Goal: Task Accomplishment & Management: Complete application form

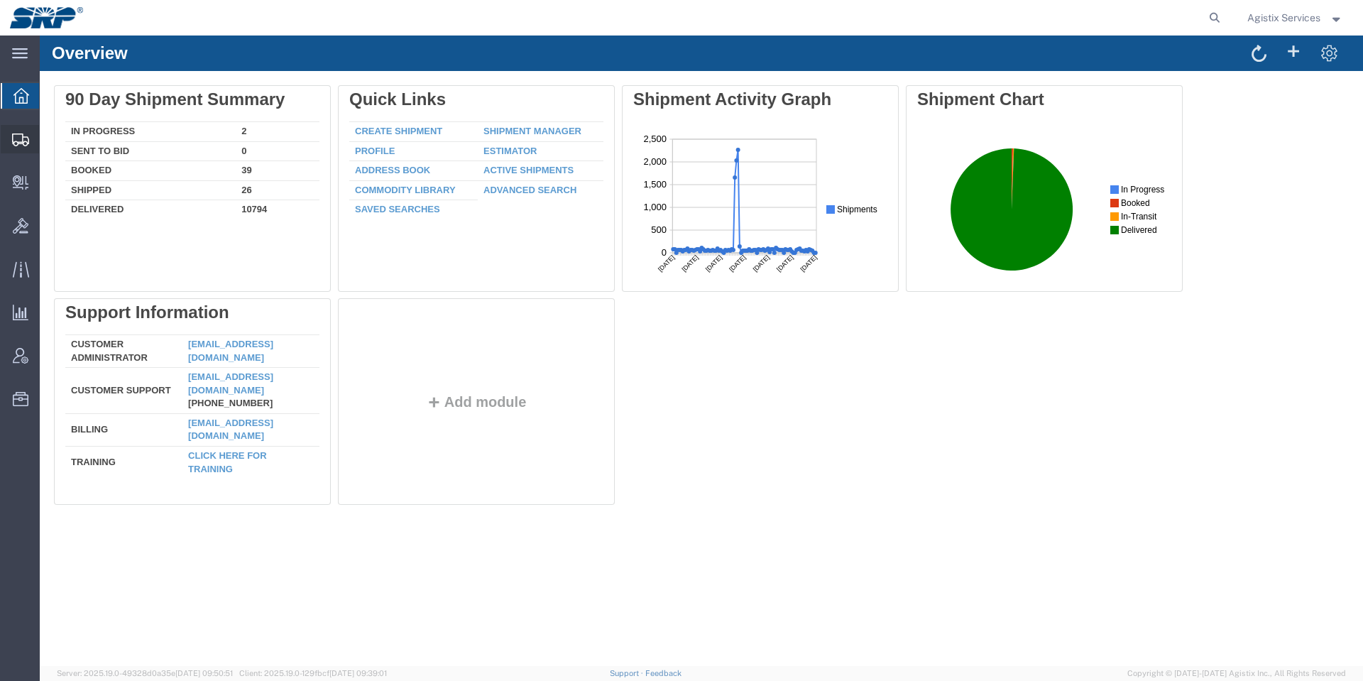
click at [16, 137] on icon at bounding box center [20, 139] width 17 height 13
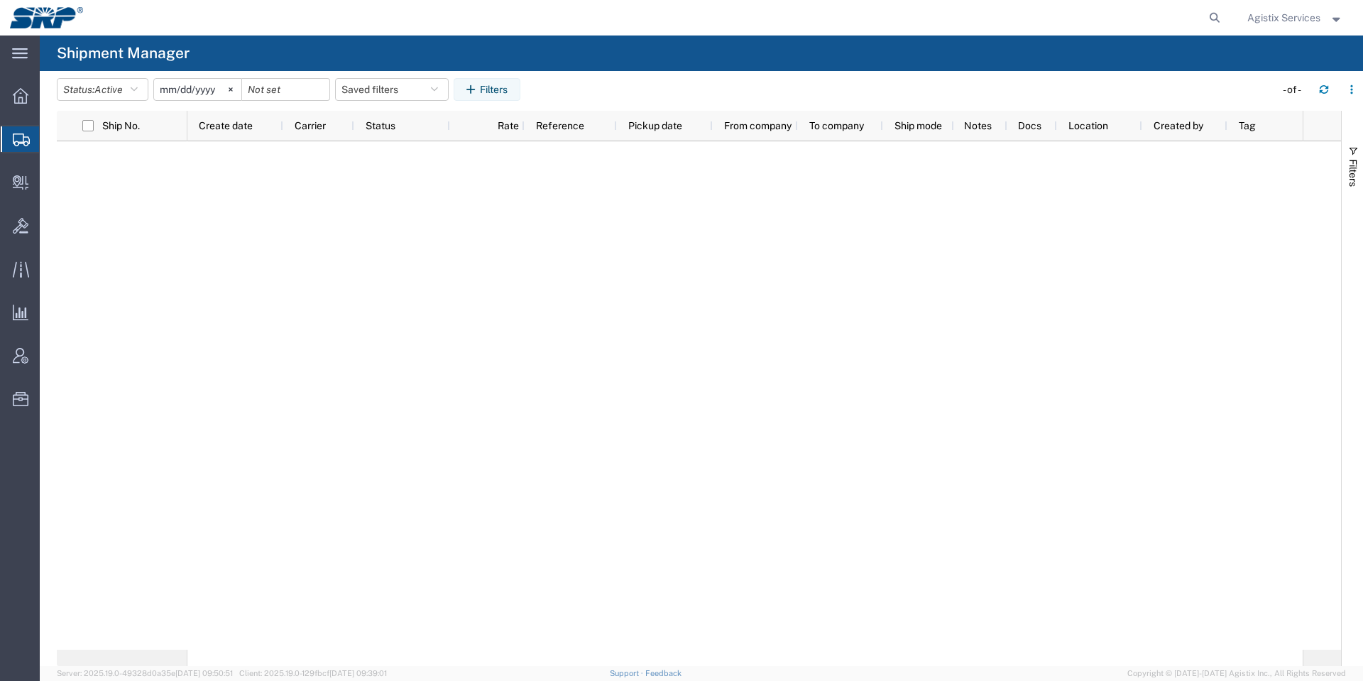
click at [159, 83] on input "2025-08-17" at bounding box center [197, 89] width 87 height 21
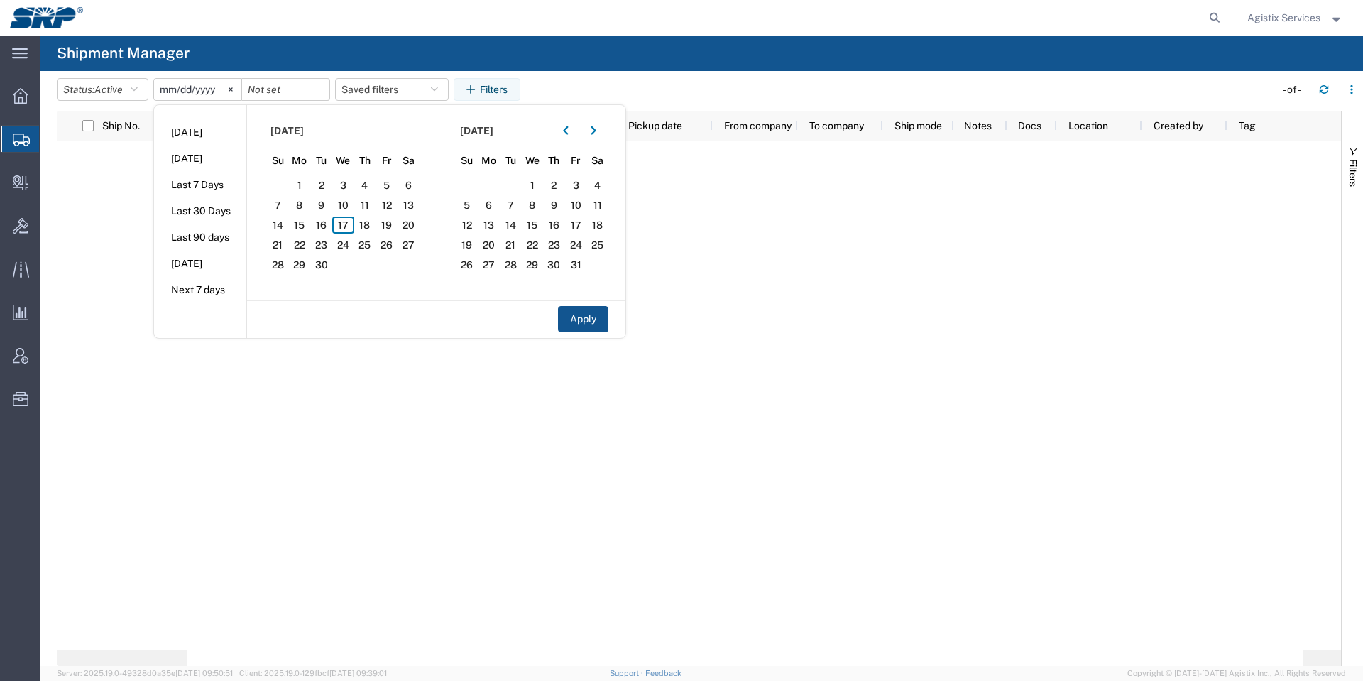
click at [143, 101] on agx-table-filter-chips "Status: Active Active All Approved Booked Canceled Delivered Denied New On Hold…" at bounding box center [662, 94] width 1211 height 33
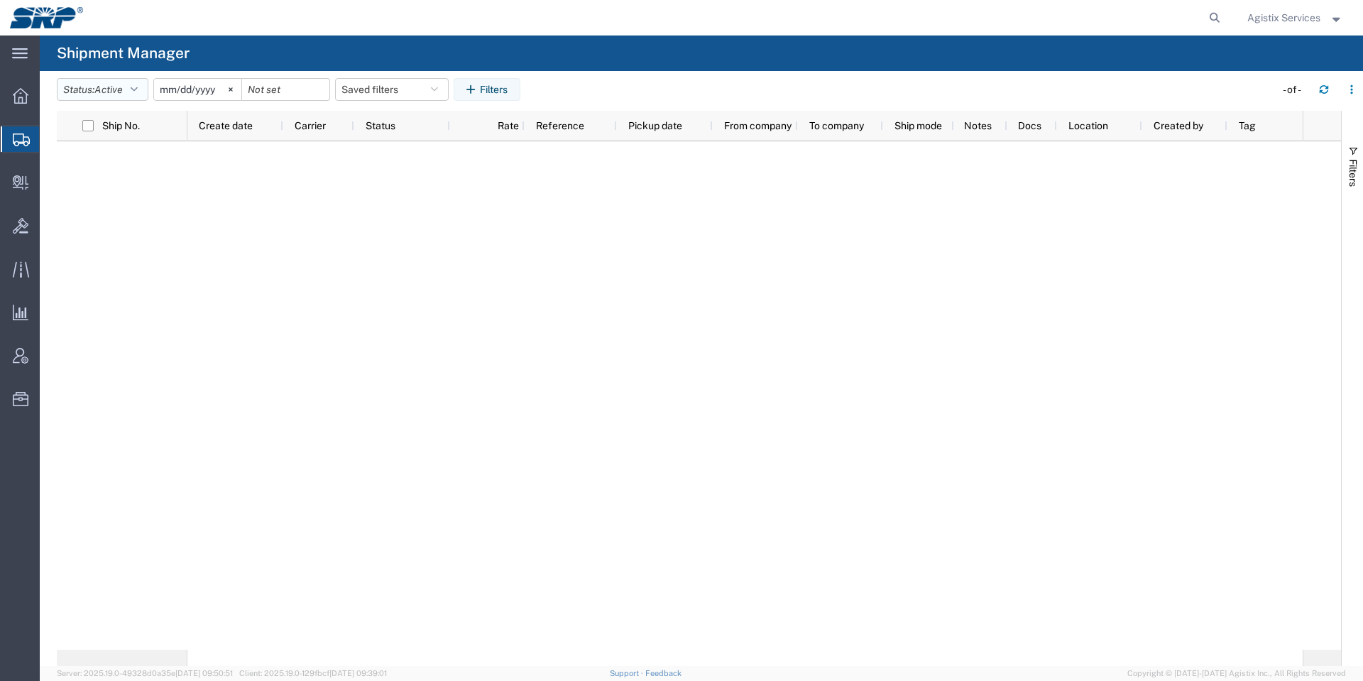
click at [138, 92] on icon "button" at bounding box center [134, 89] width 7 height 10
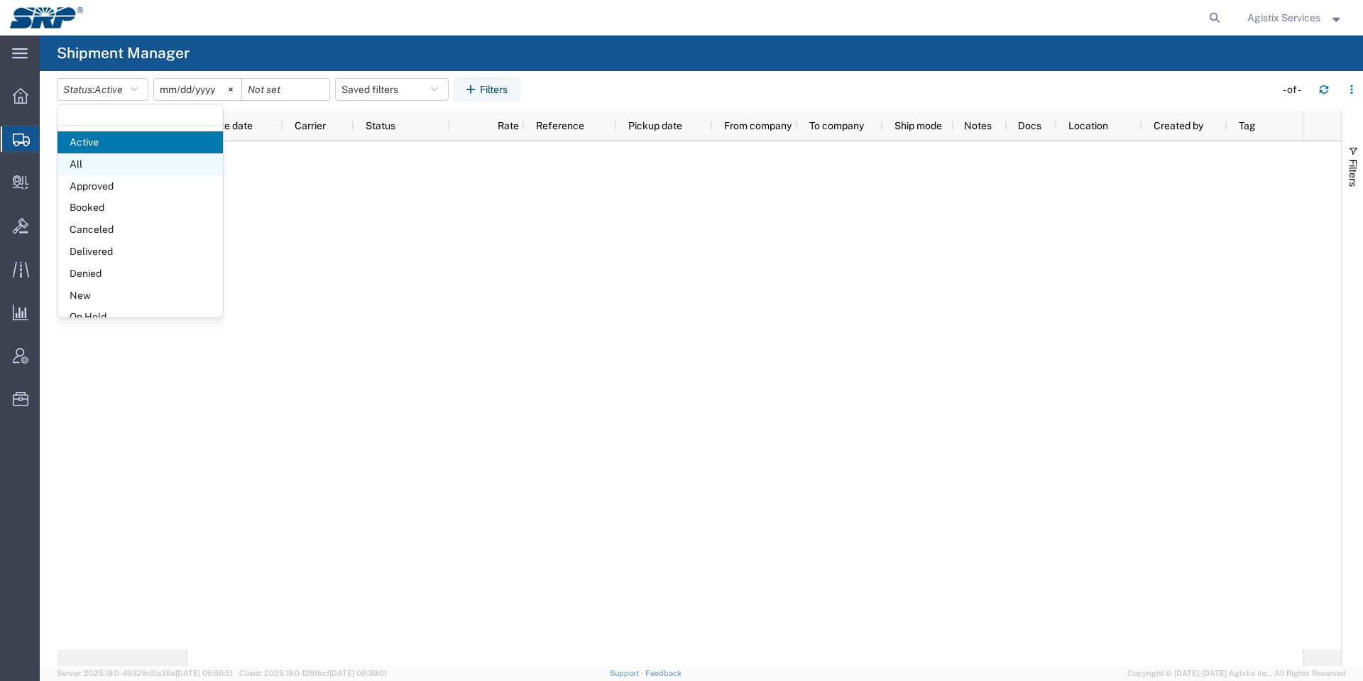
click at [122, 163] on span "All" at bounding box center [140, 164] width 165 height 22
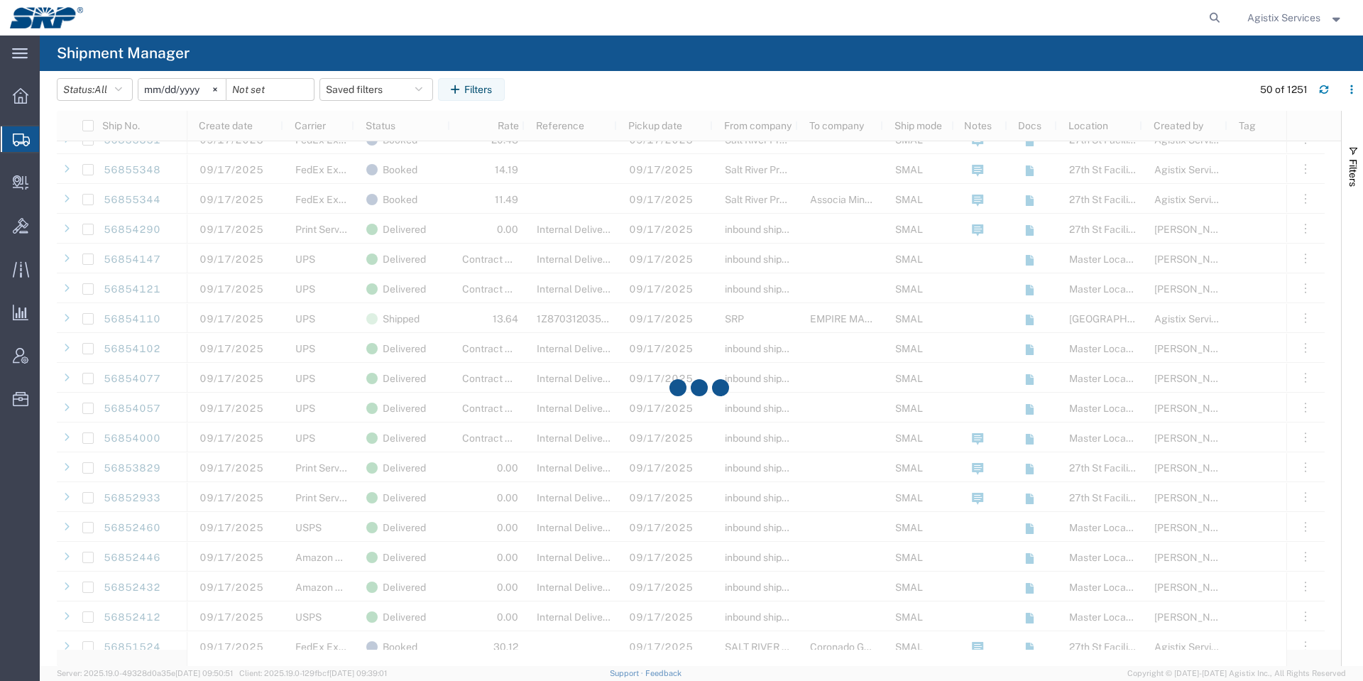
scroll to position [1172, 0]
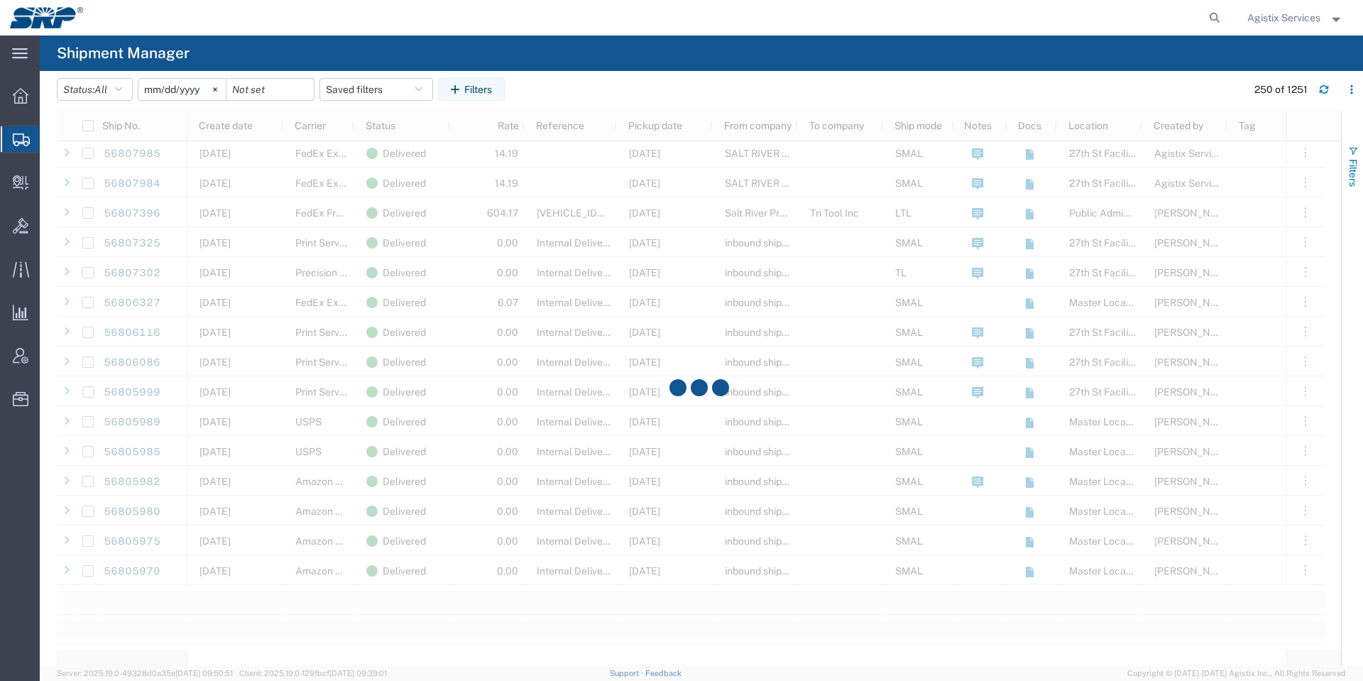
click at [1349, 168] on span "Filters" at bounding box center [1353, 173] width 11 height 28
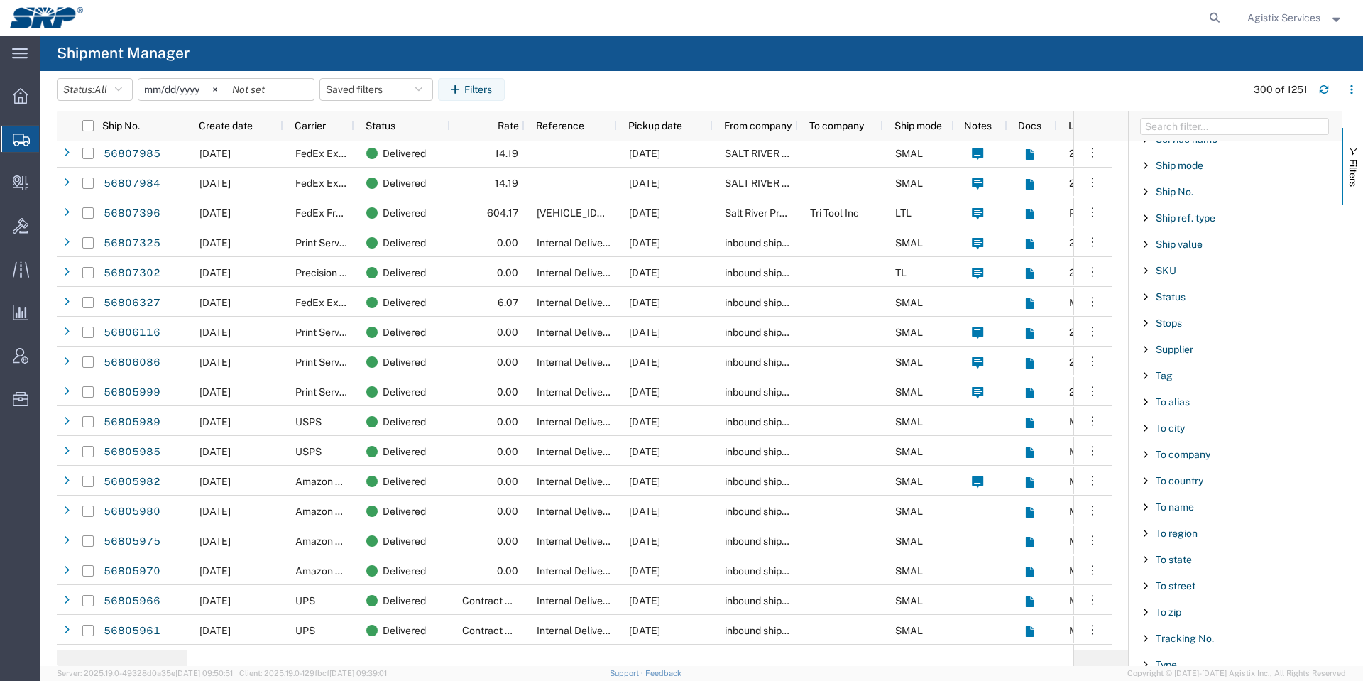
click at [1205, 450] on span "To company" at bounding box center [1183, 454] width 55 height 11
type input ","
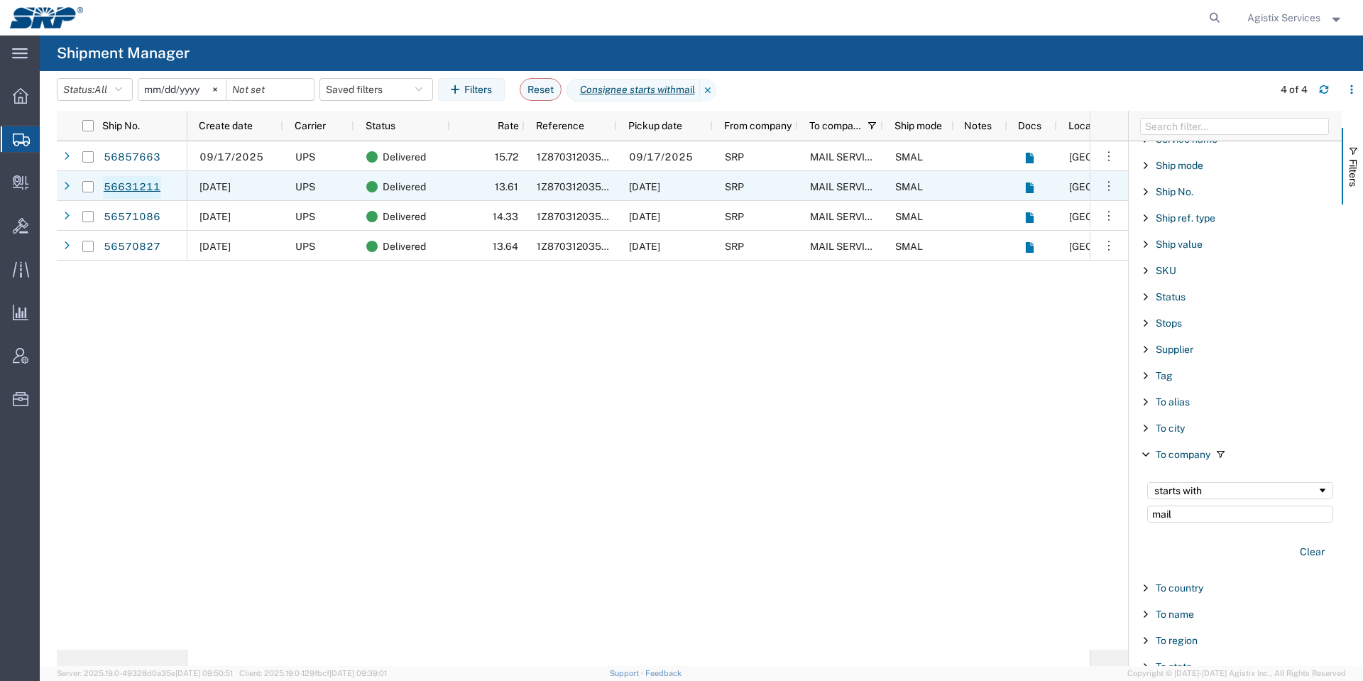
type input "mail"
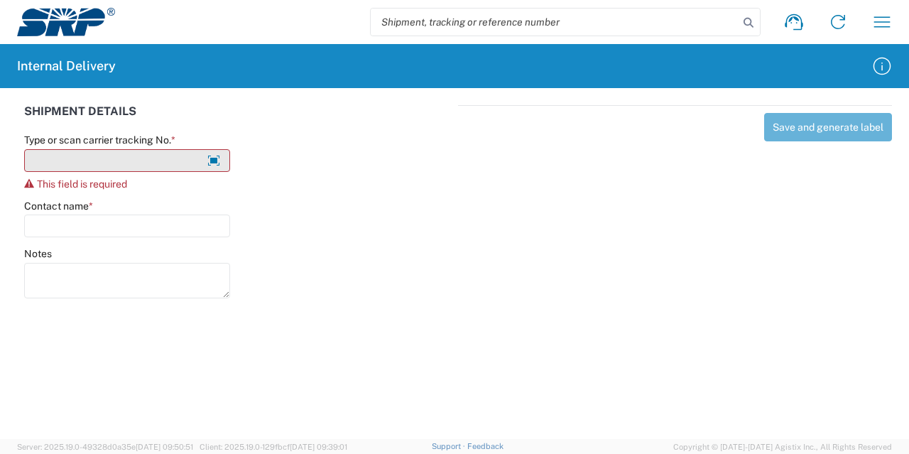
click at [156, 167] on input "Type or scan carrier tracking No. *" at bounding box center [127, 160] width 206 height 23
paste input "1Z8703120356391682"
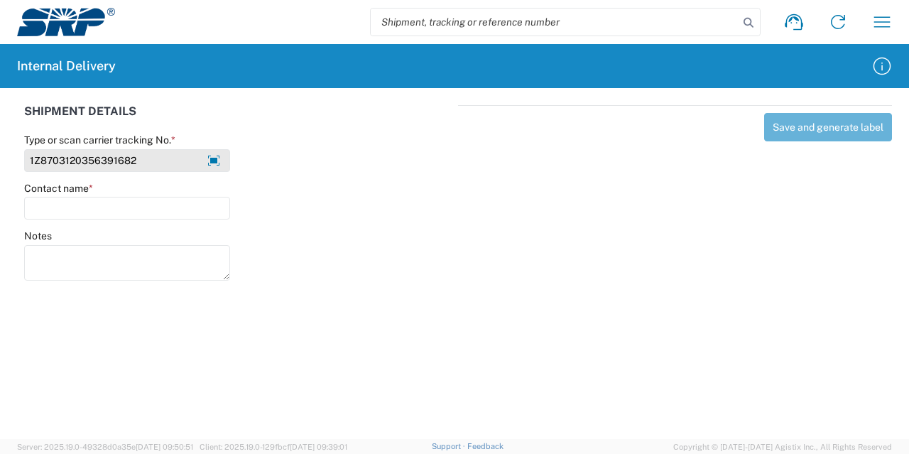
type input "1Z8703120356391682"
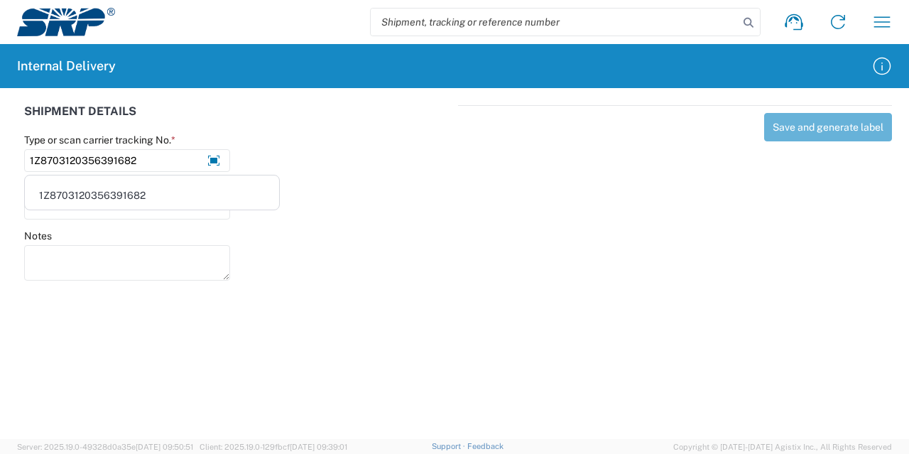
click at [155, 185] on div "1Z8703120356391682" at bounding box center [152, 195] width 249 height 23
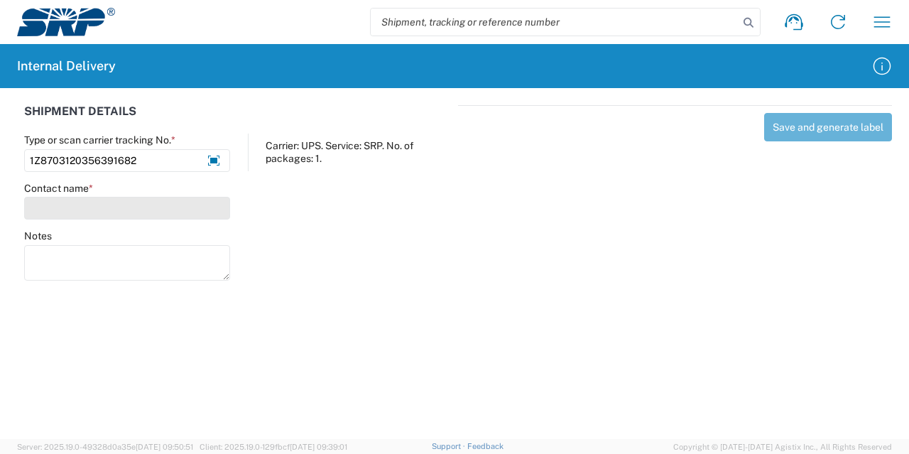
click at [165, 212] on input "Contact name *" at bounding box center [127, 208] width 206 height 23
type input "a"
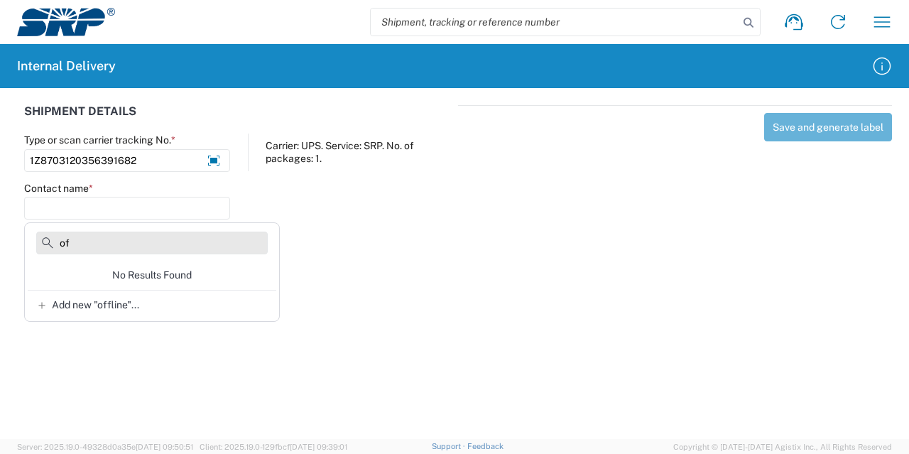
type input "o"
type input "a"
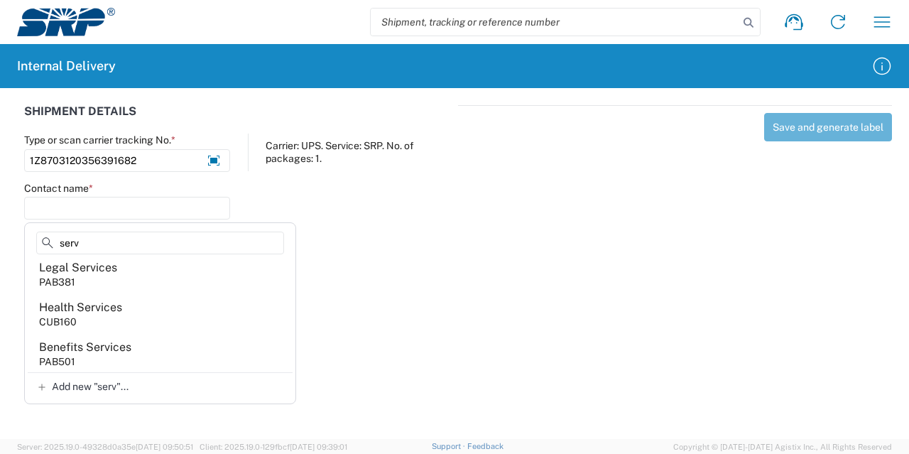
scroll to position [285, 0]
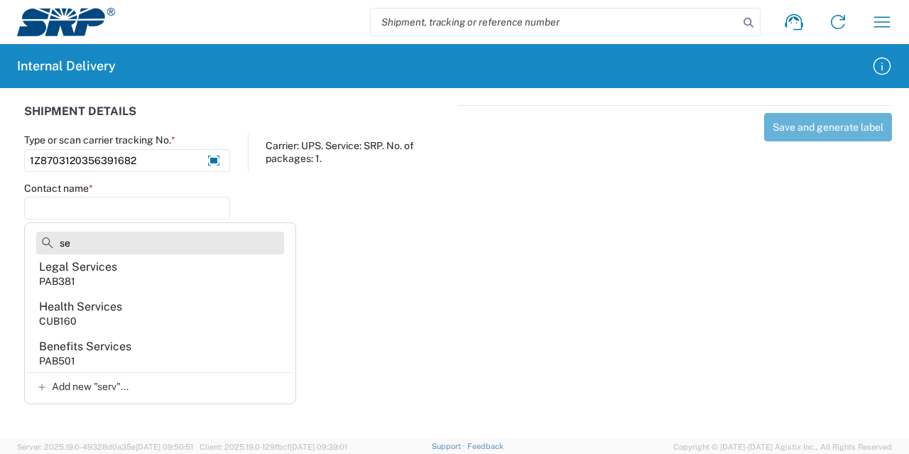
type input "s"
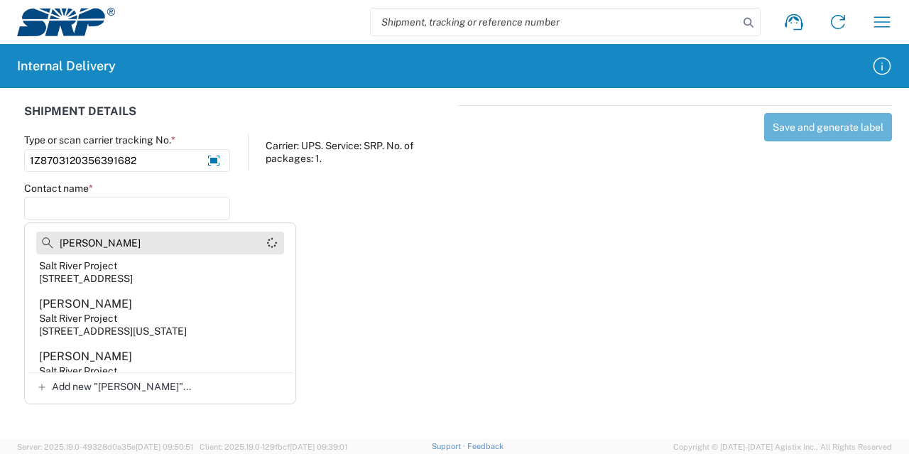
scroll to position [0, 0]
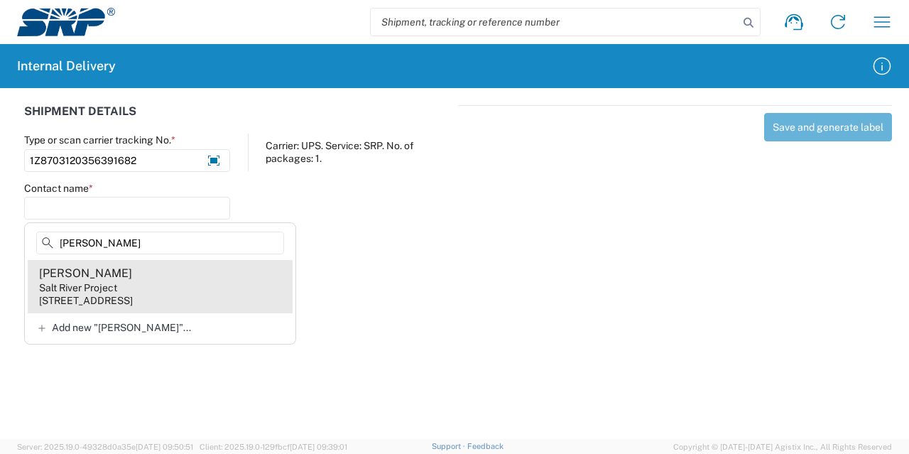
type input "greg v"
click at [234, 277] on agx-address-suggestion-item "Greg Vasile Salt River Project 1500 N Mill Ave, PAB362, Tempe, AZ, 85281, US" at bounding box center [160, 286] width 265 height 53
type input "Greg Vasile"
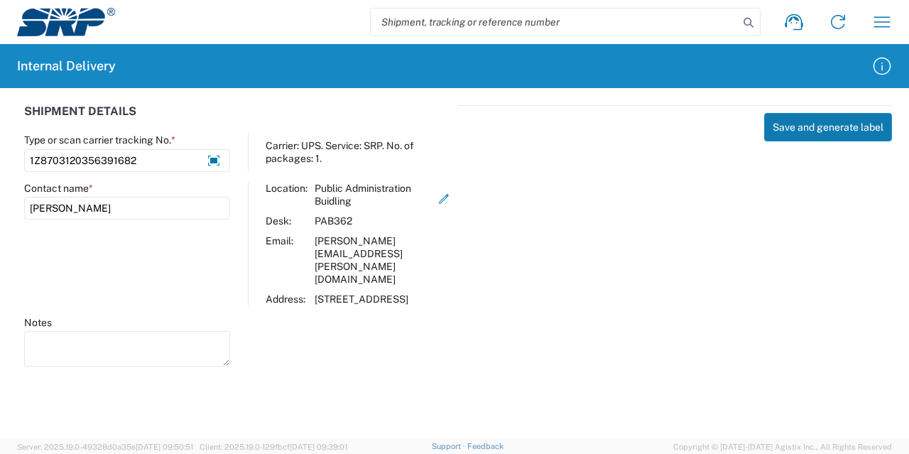
click at [804, 126] on button "Save and generate label" at bounding box center [828, 127] width 128 height 28
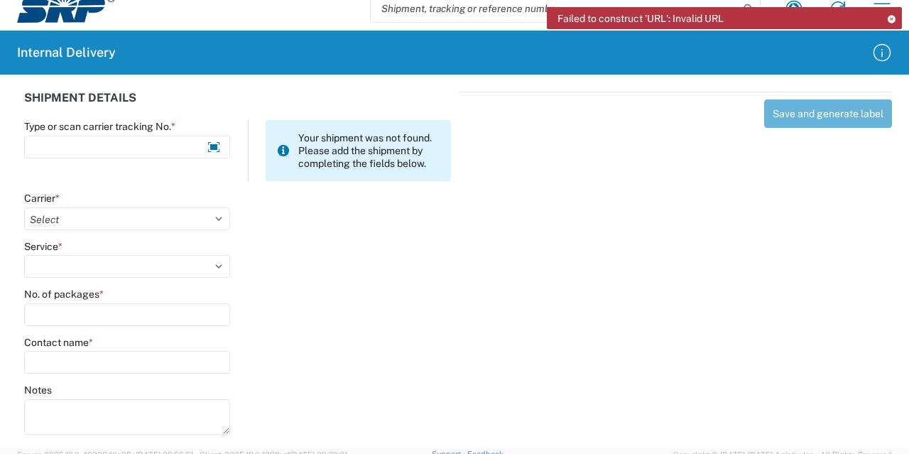
scroll to position [21, 0]
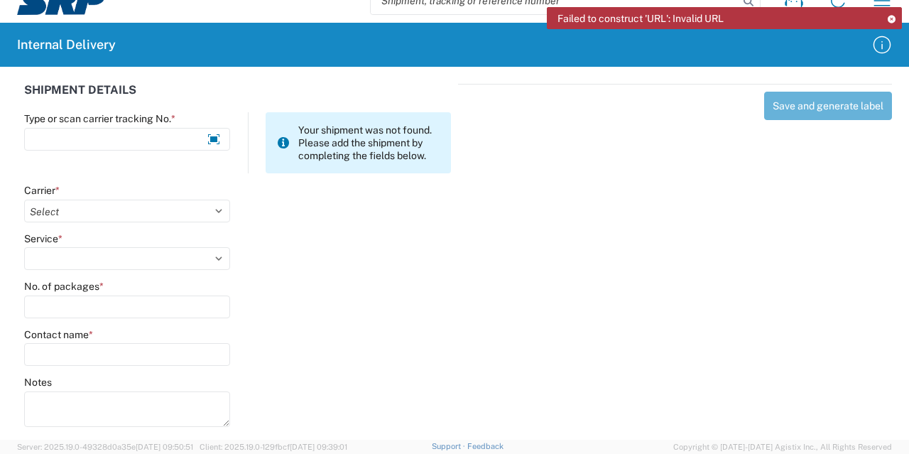
click at [893, 19] on icon at bounding box center [891, 19] width 10 height 8
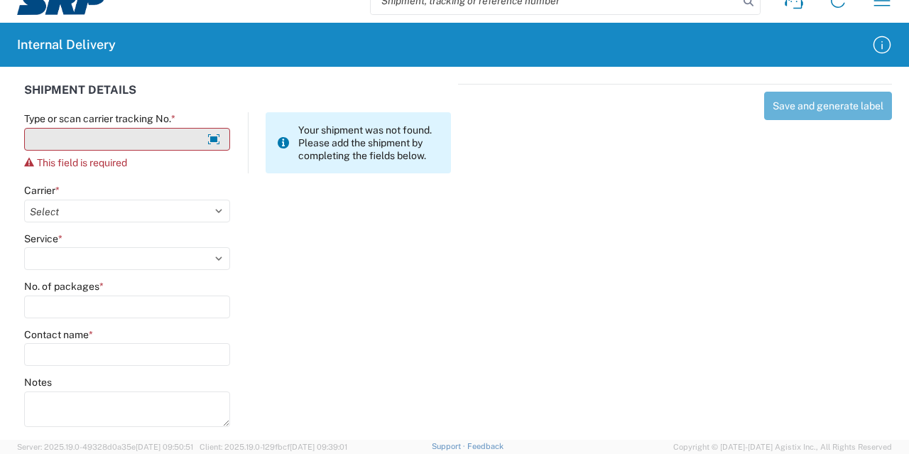
click at [151, 134] on input "Type or scan carrier tracking No. *" at bounding box center [127, 139] width 206 height 23
click at [114, 140] on input "Type or scan carrier tracking No. *" at bounding box center [127, 139] width 206 height 23
paste input "1Z8703120356391682"
type input "1Z8703120356391682"
click at [189, 138] on input "1Z8703120356391682" at bounding box center [127, 139] width 206 height 23
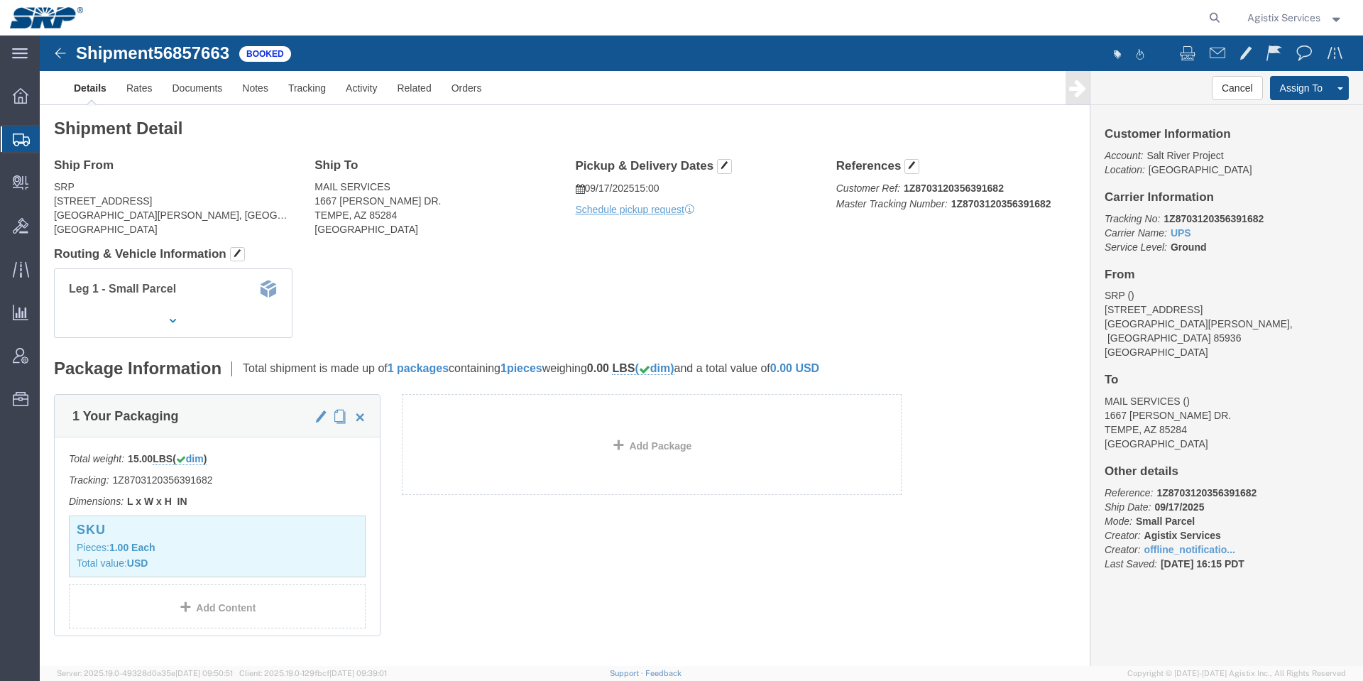
click b "1Z8703120356391682"
copy b "1Z8703120356391682"
click at [20, 402] on icon at bounding box center [21, 399] width 16 height 14
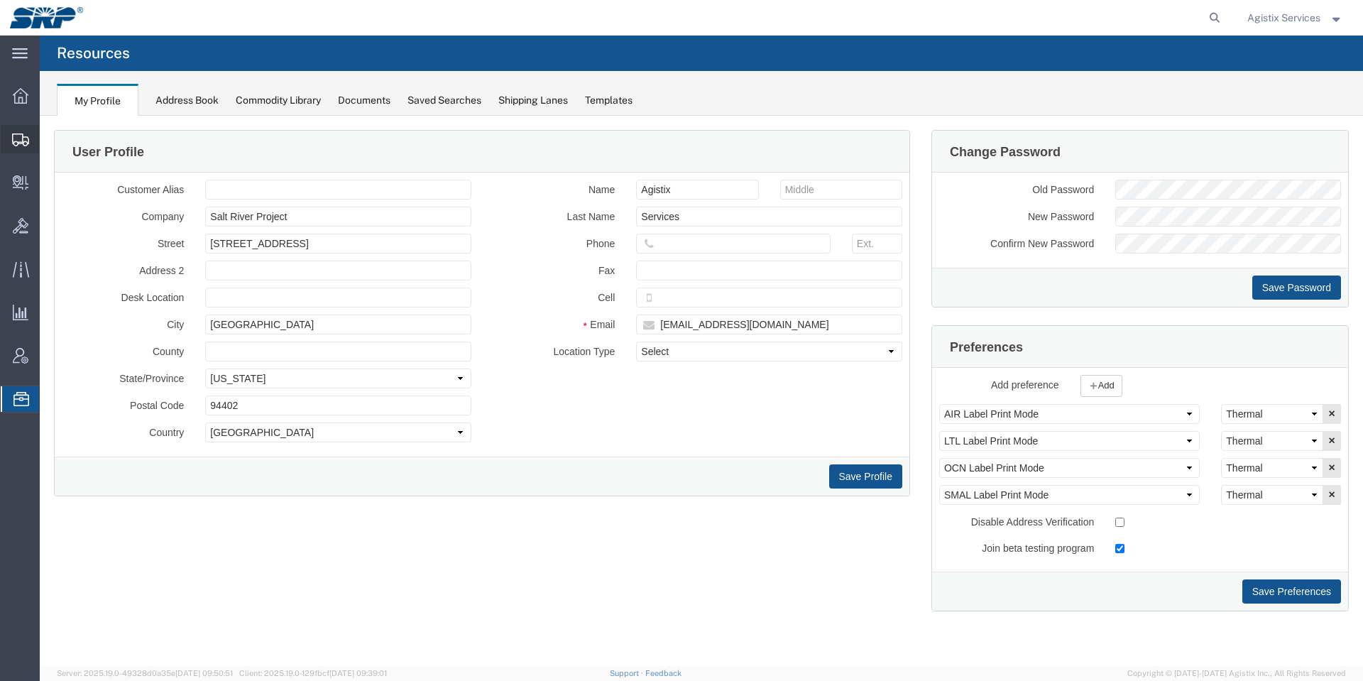
click at [22, 125] on div at bounding box center [21, 139] width 40 height 28
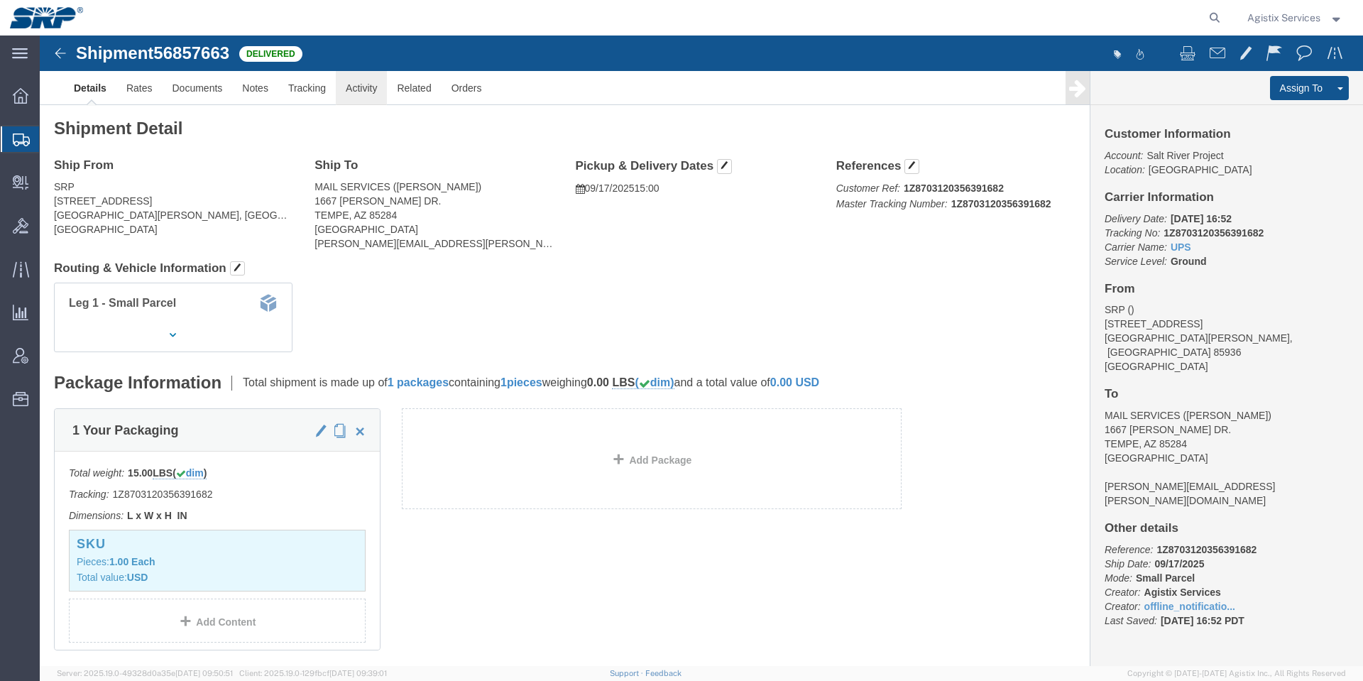
click link "Activity"
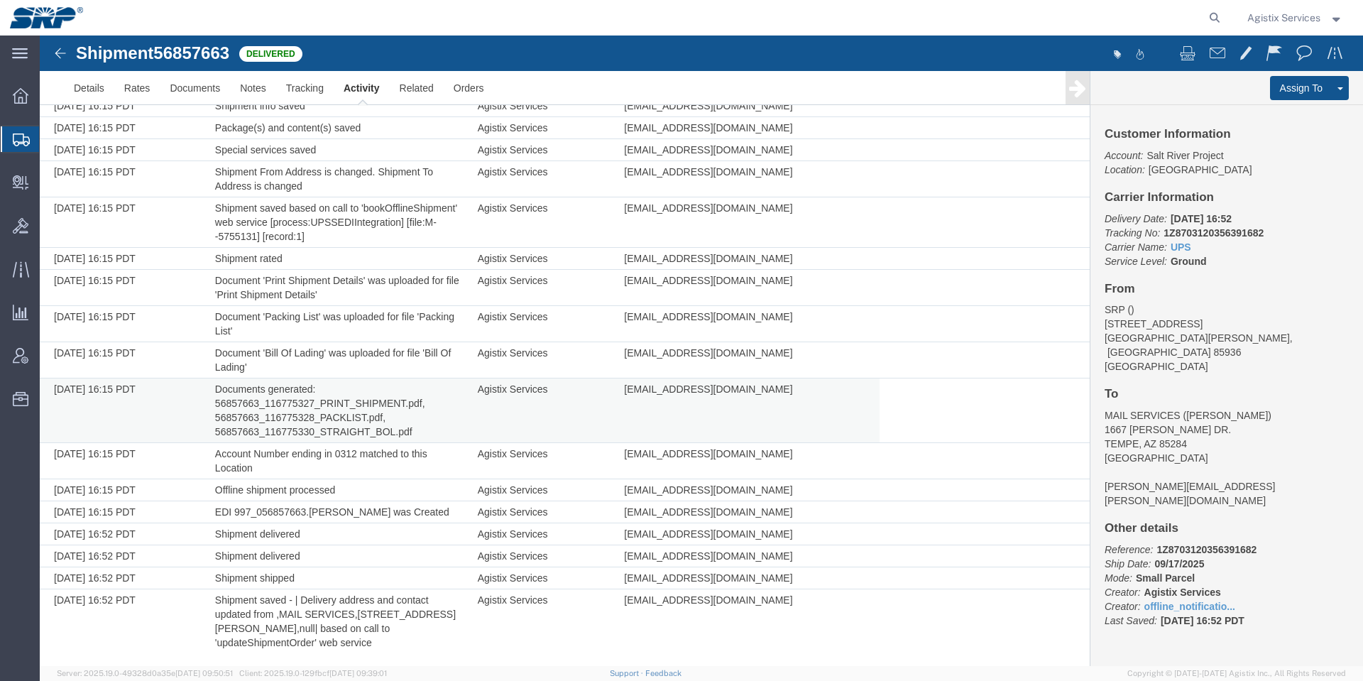
scroll to position [180, 0]
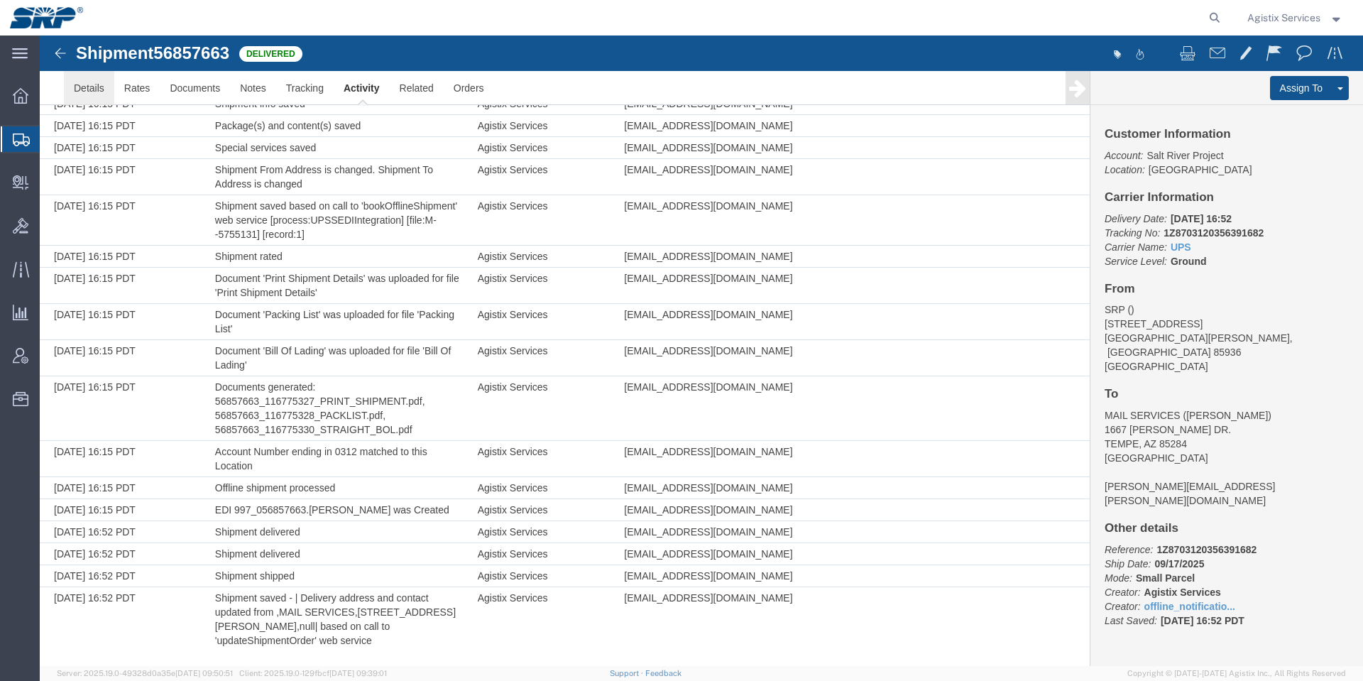
click at [99, 89] on link "Details" at bounding box center [89, 88] width 50 height 34
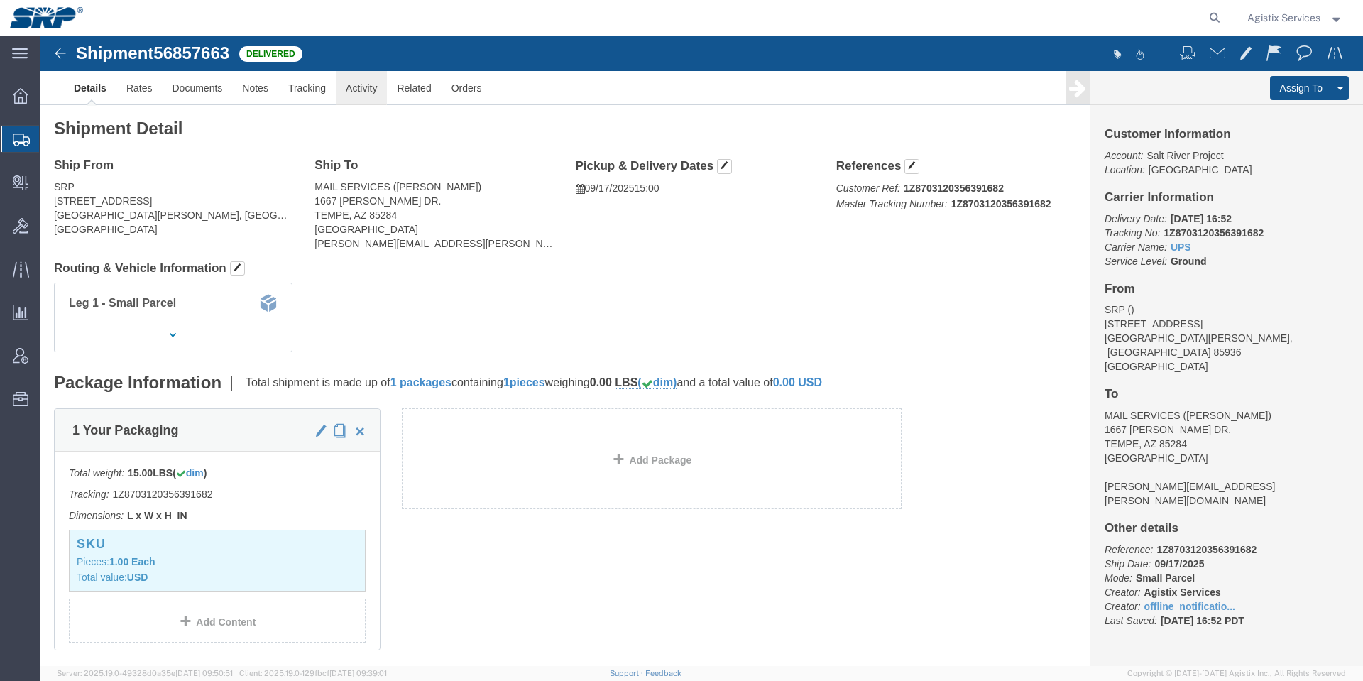
click link "Activity"
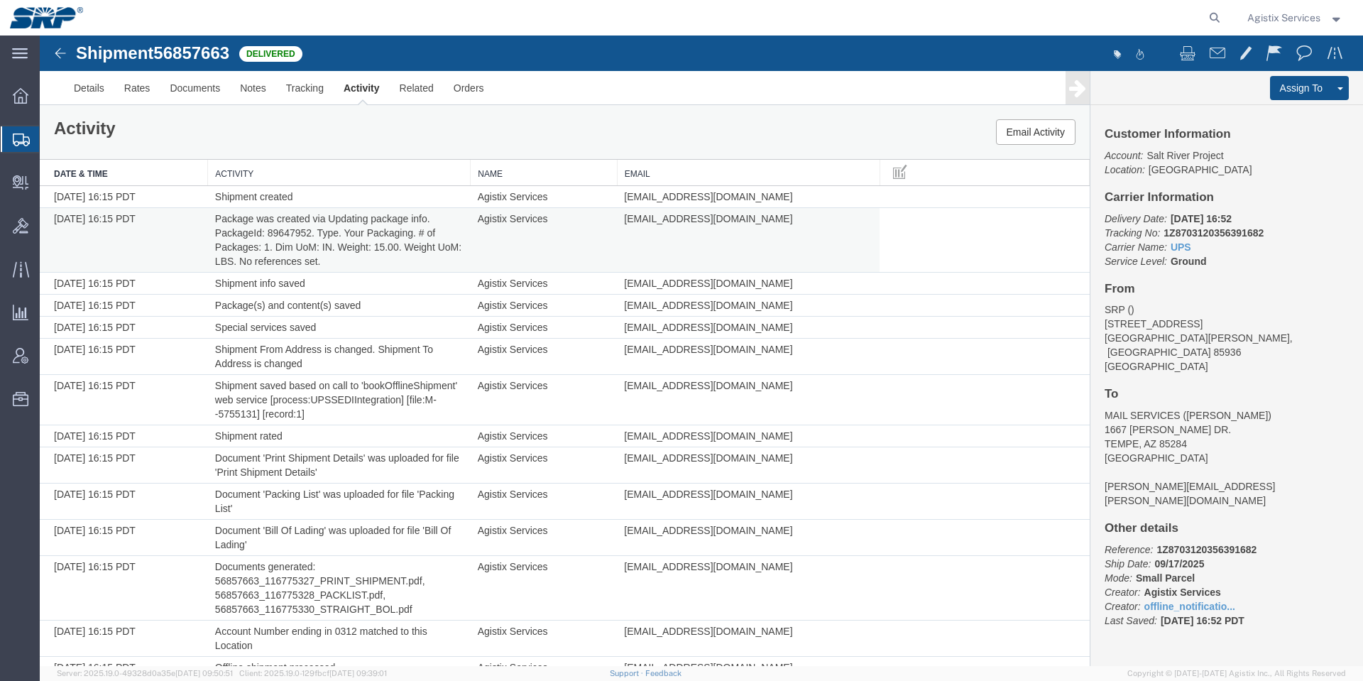
scroll to position [180, 0]
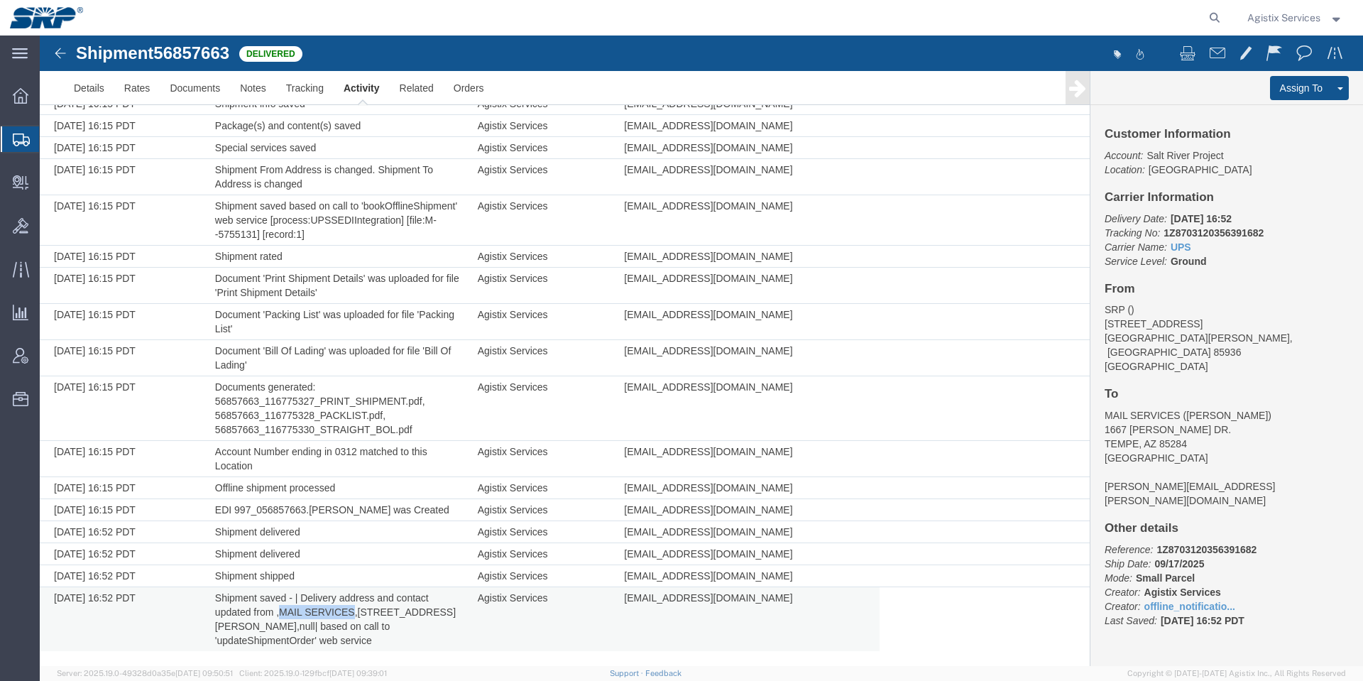
drag, startPoint x: 277, startPoint y: 611, endPoint x: 352, endPoint y: 611, distance: 75.3
click at [352, 611] on td "Shipment saved - | Delivery address and contact updated from ,MAIL SERVICES,[ST…" at bounding box center [339, 619] width 263 height 65
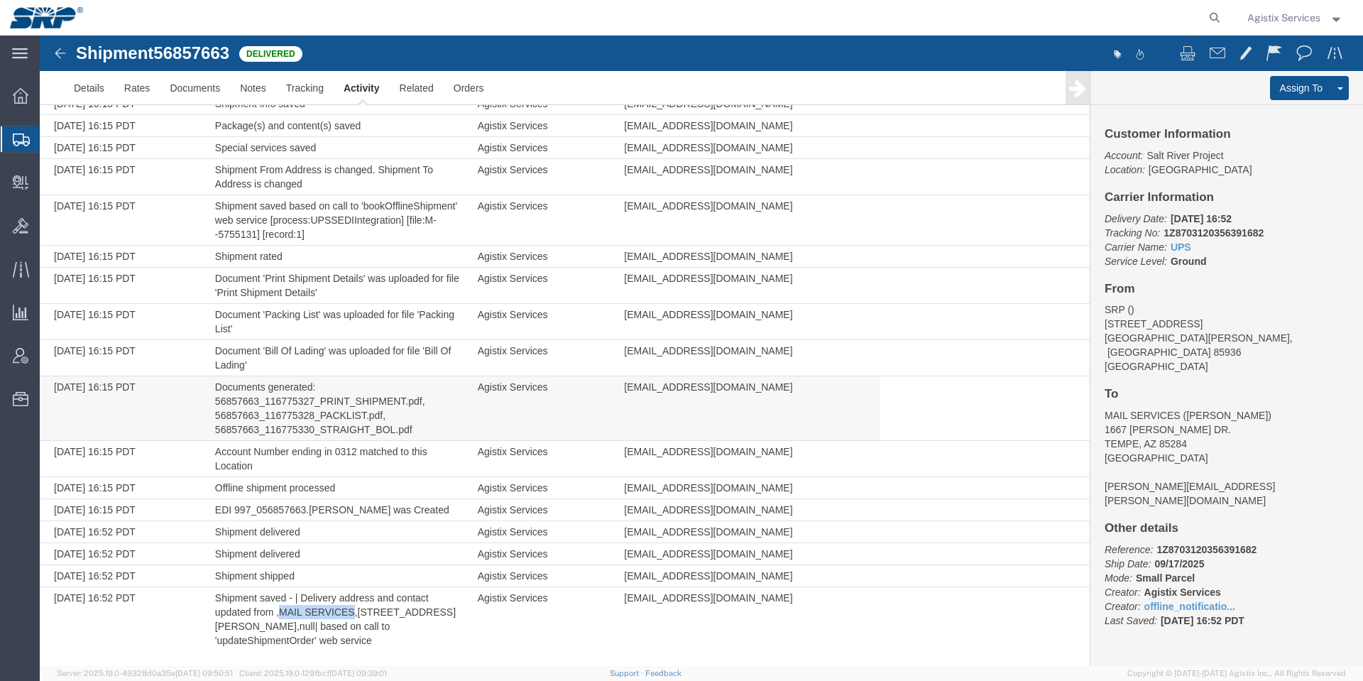
copy td "MAIL SERVICES"
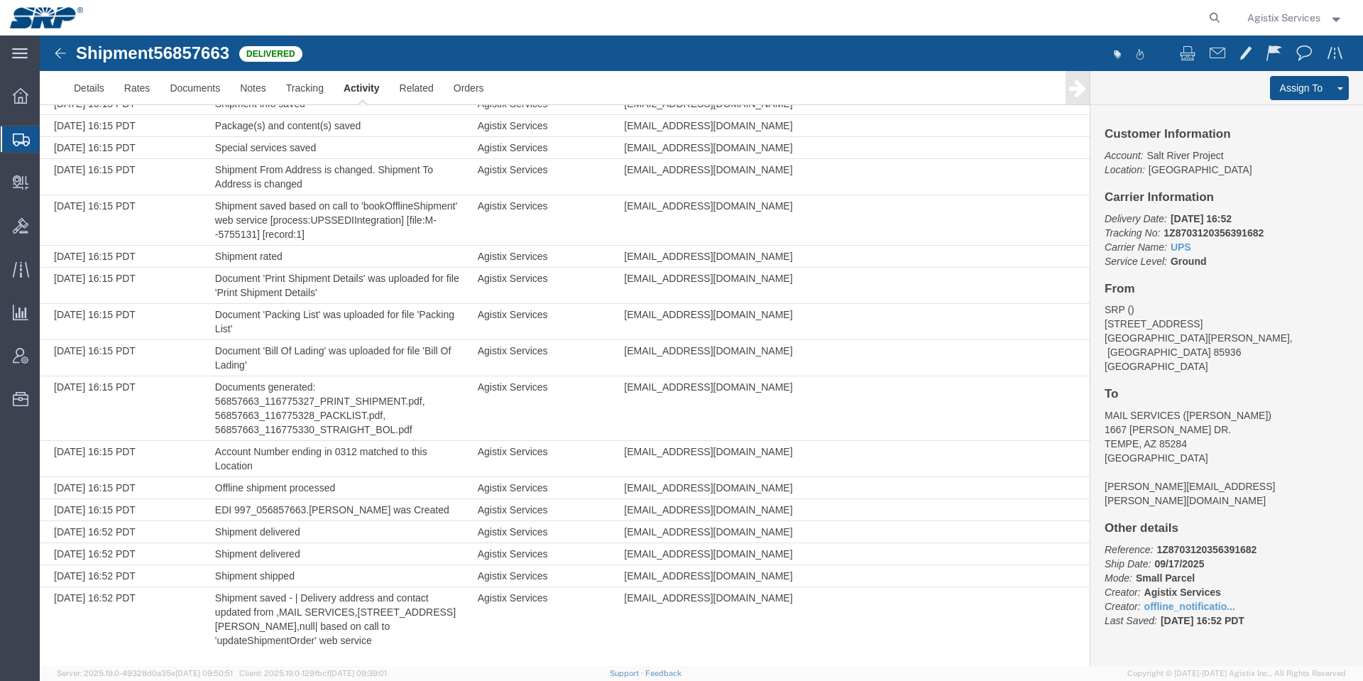
click at [1221, 233] on b "1Z8703120356391682" at bounding box center [1214, 232] width 100 height 11
copy b "1Z8703120356391682"
click at [359, 82] on link "Activity" at bounding box center [362, 88] width 56 height 34
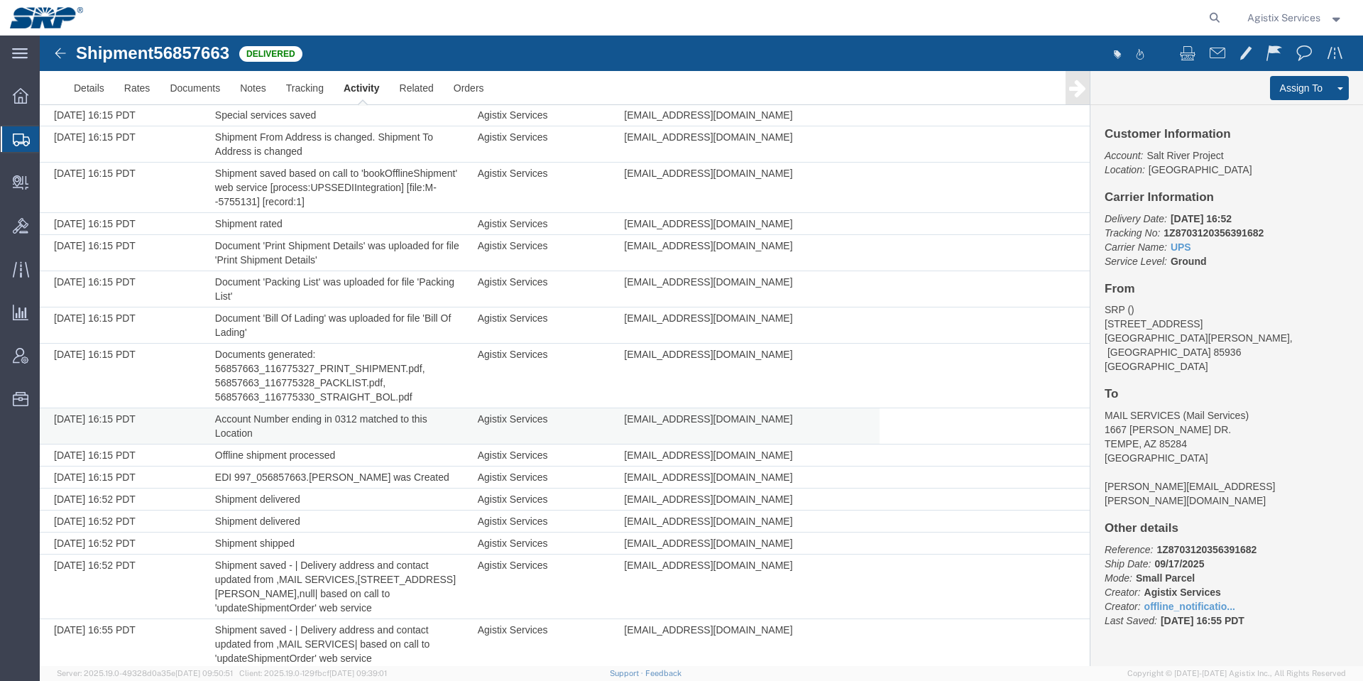
scroll to position [230, 0]
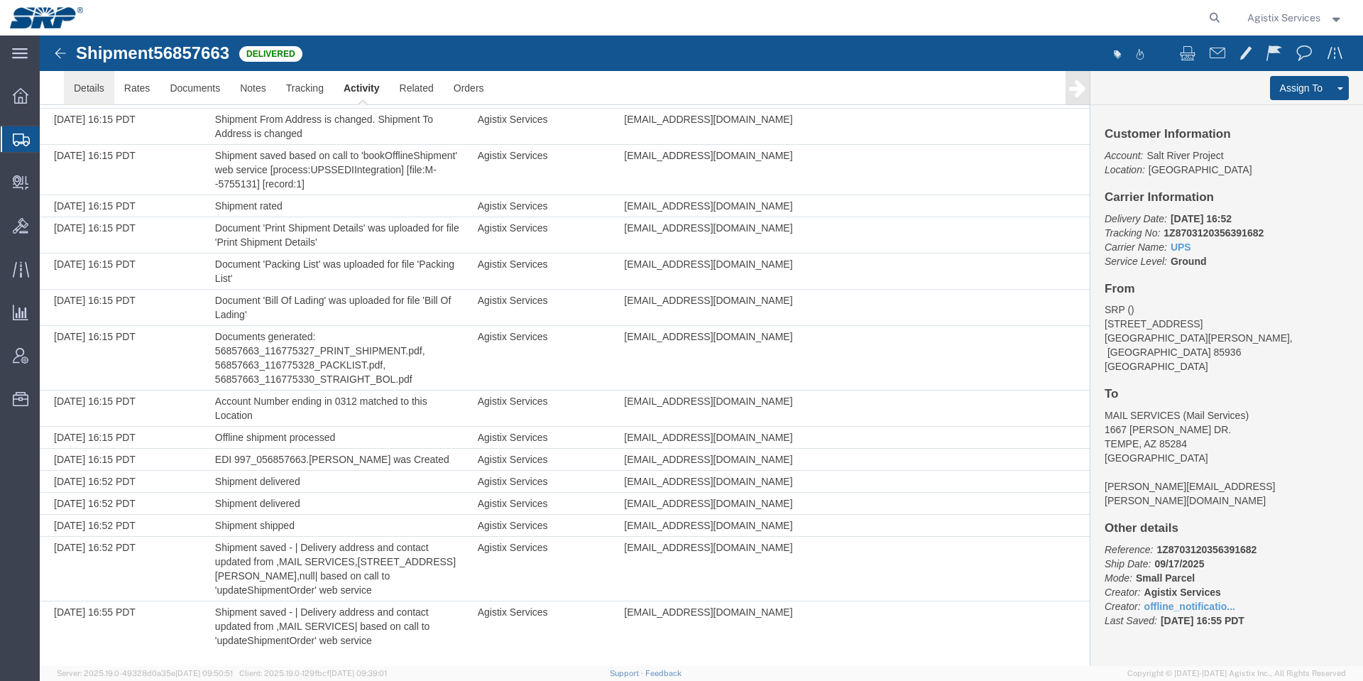
click at [95, 87] on link "Details" at bounding box center [89, 88] width 50 height 34
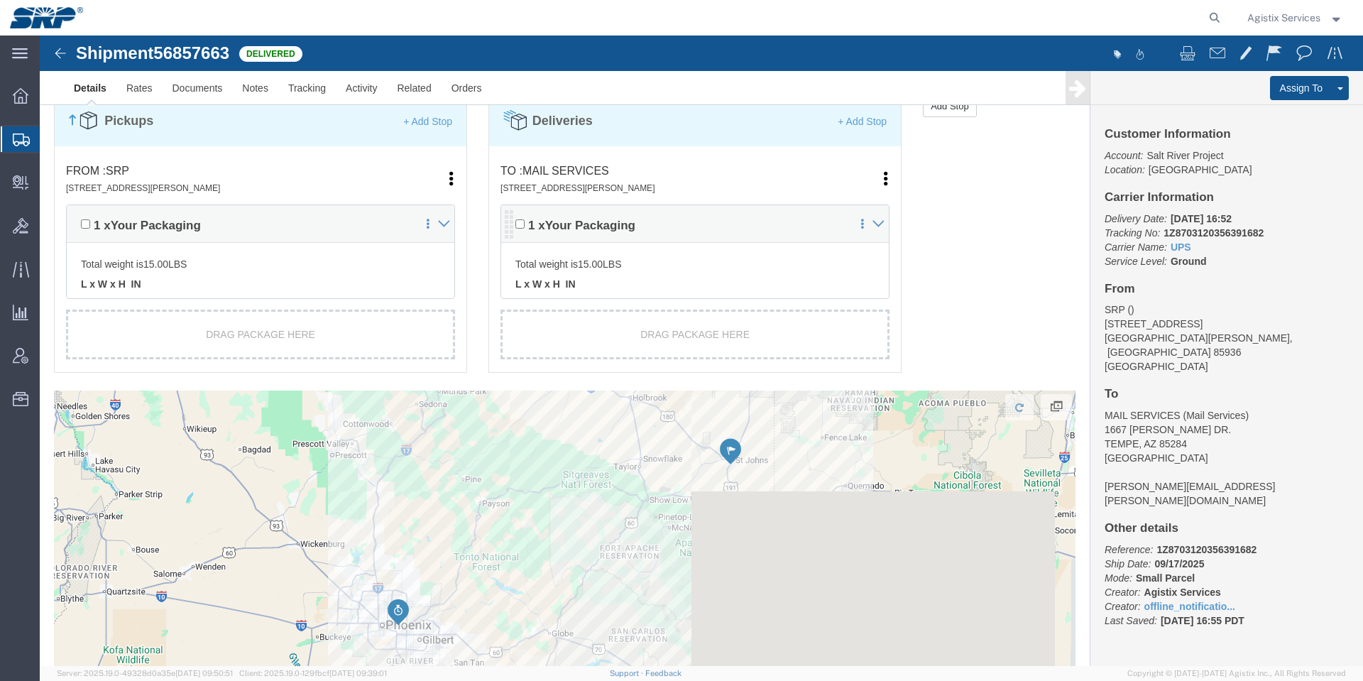
scroll to position [763, 0]
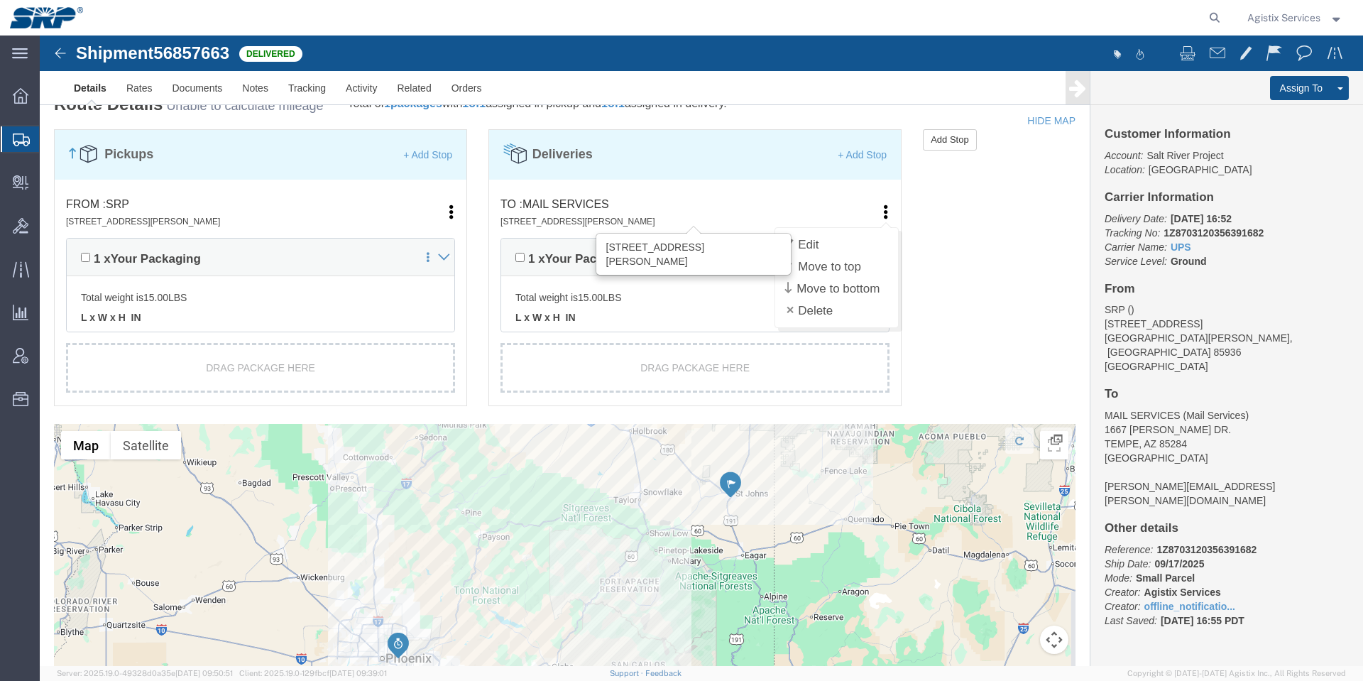
click icon
click link "Edit"
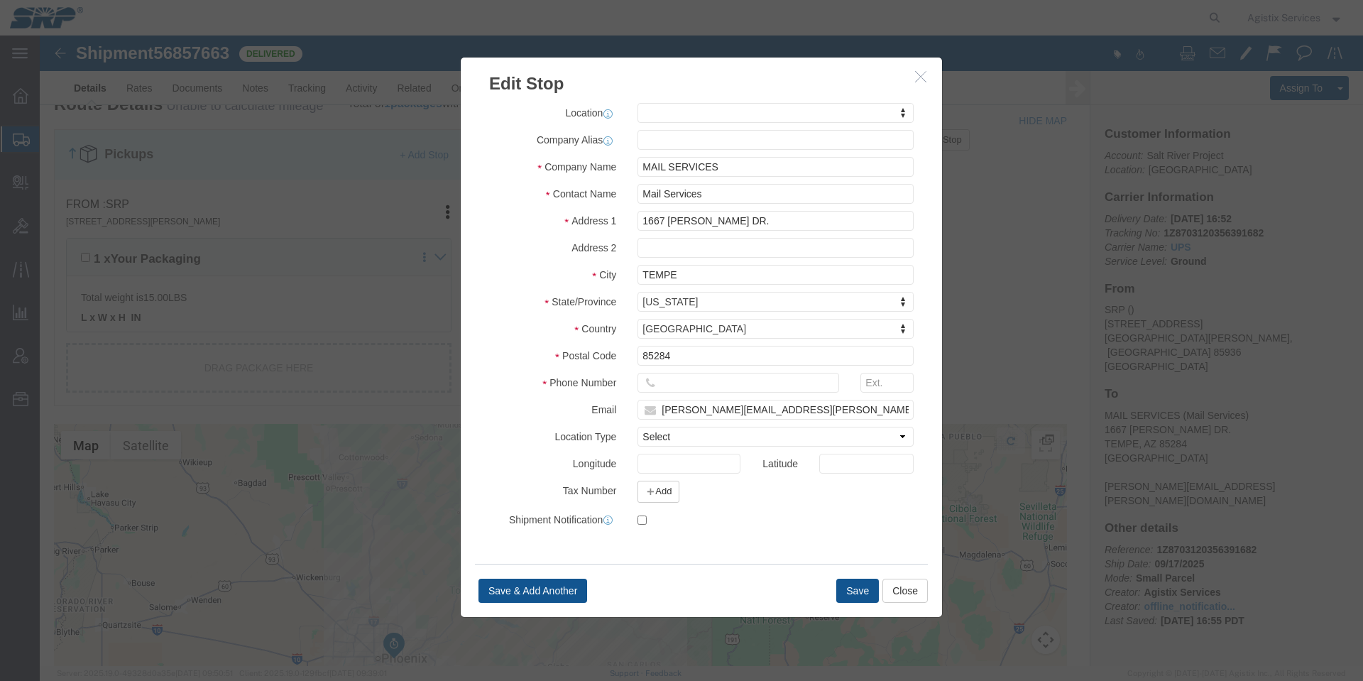
select select
click input "greg.vasile@srpnet.com"
click button "Save"
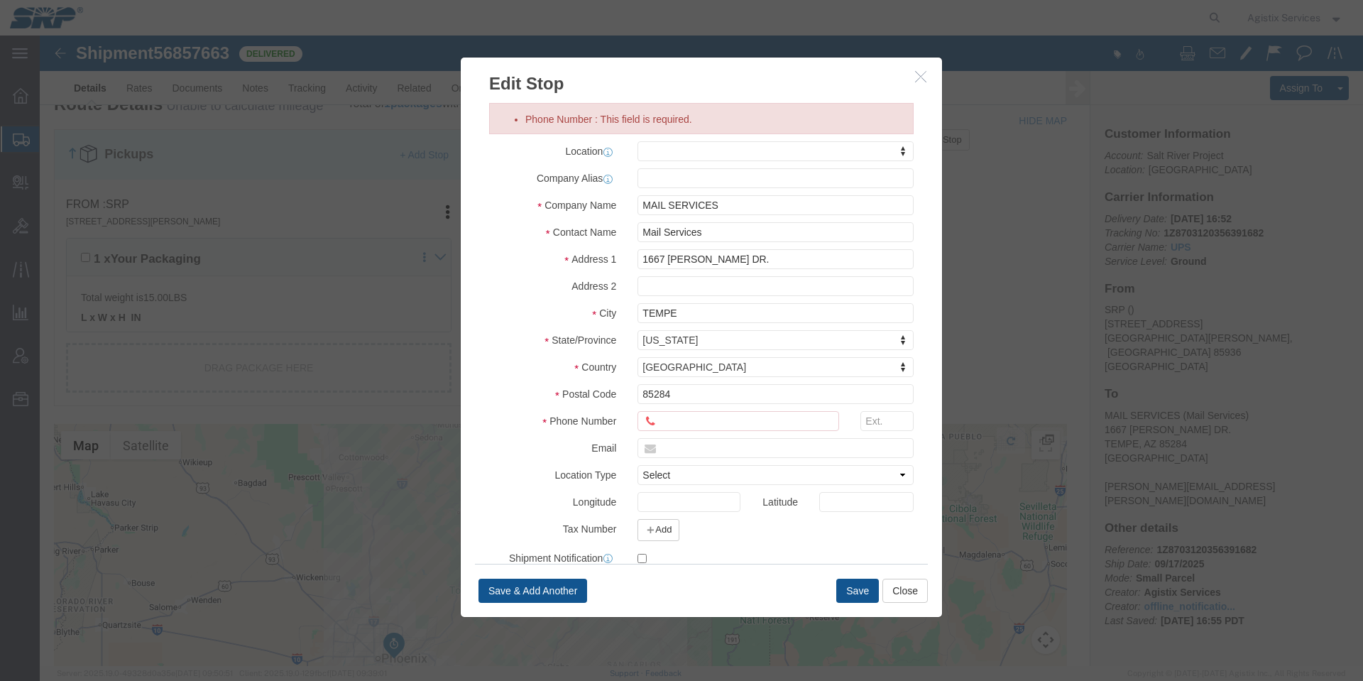
click button "button"
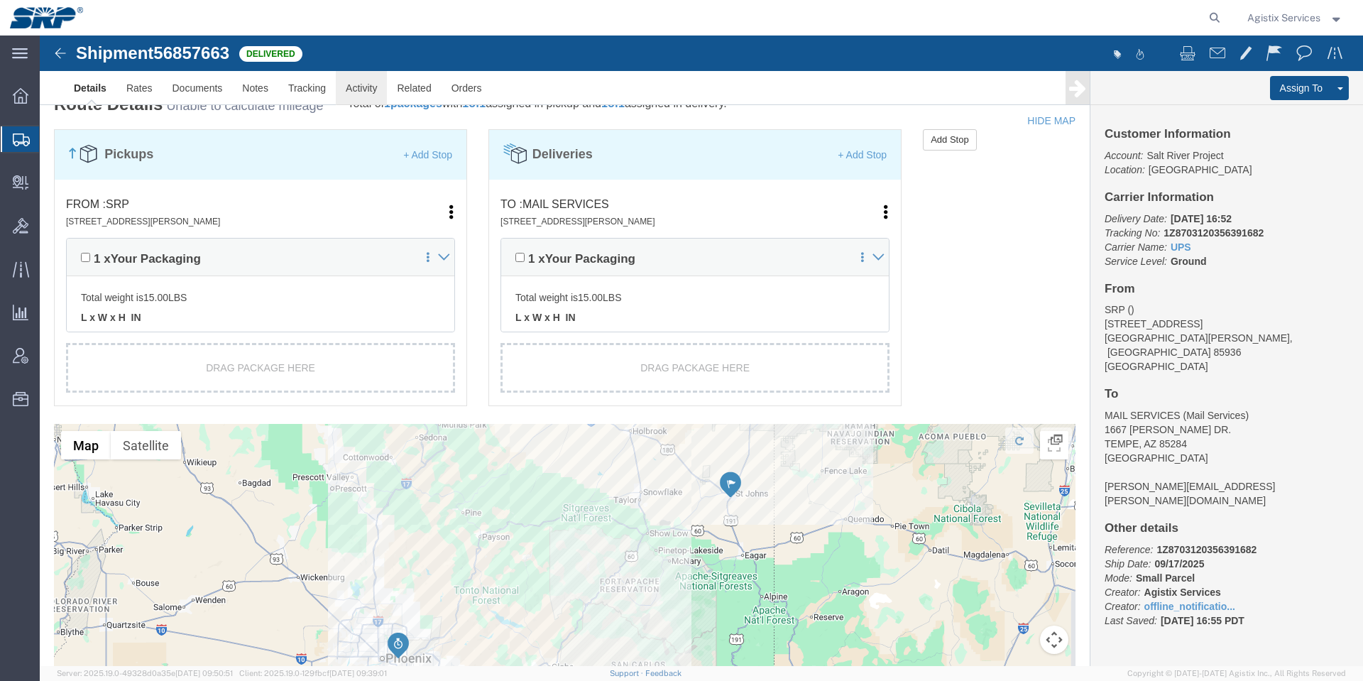
click link "Activity"
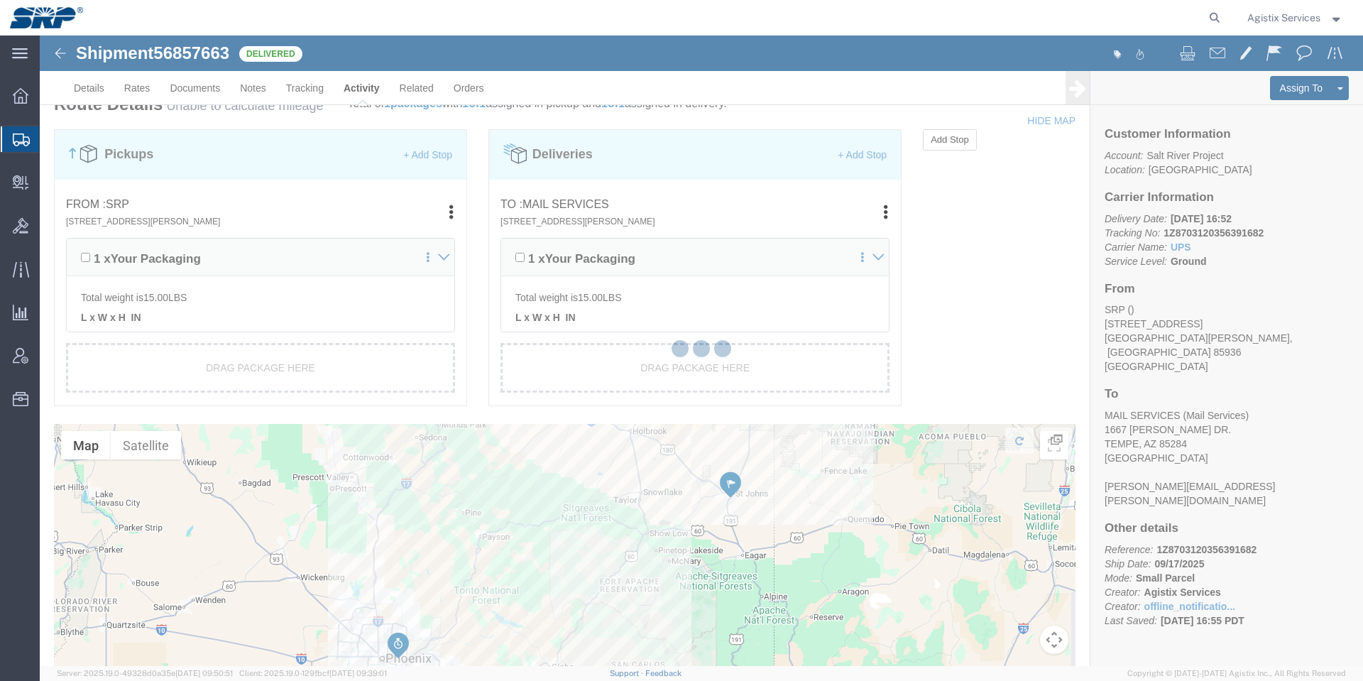
scroll to position [230, 0]
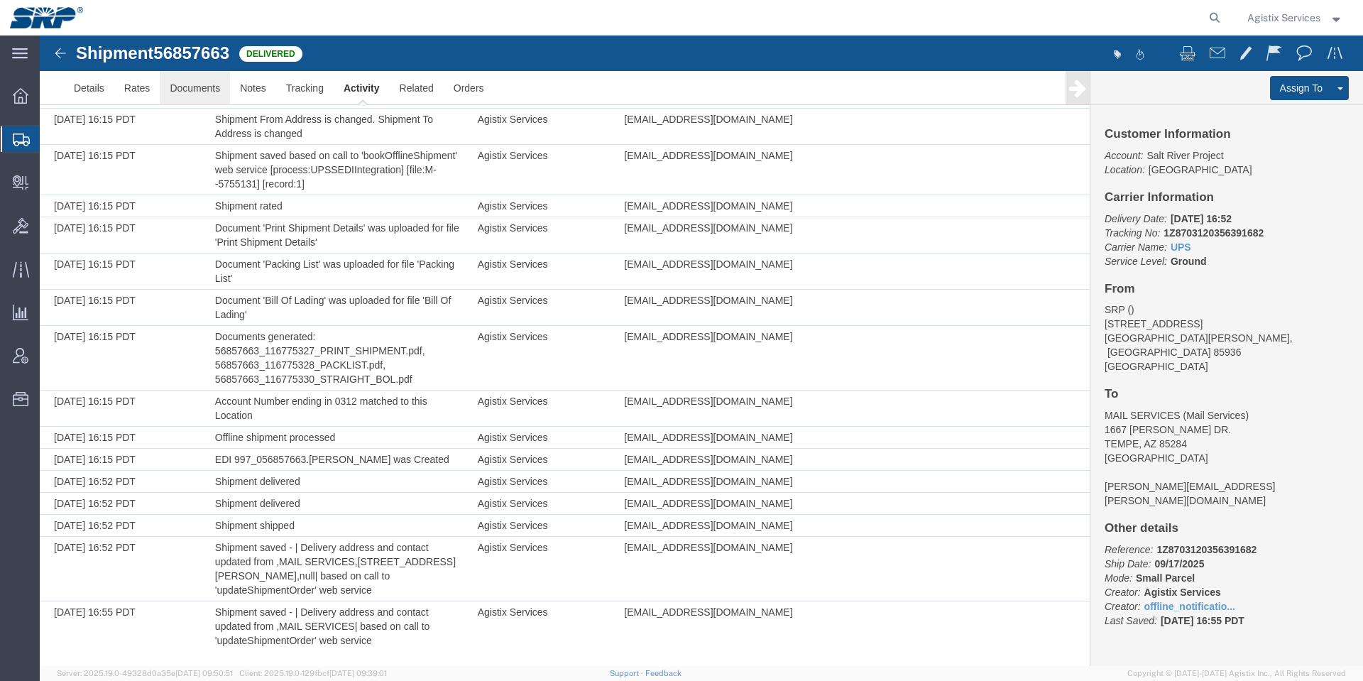
click at [187, 72] on link "Documents" at bounding box center [195, 88] width 70 height 34
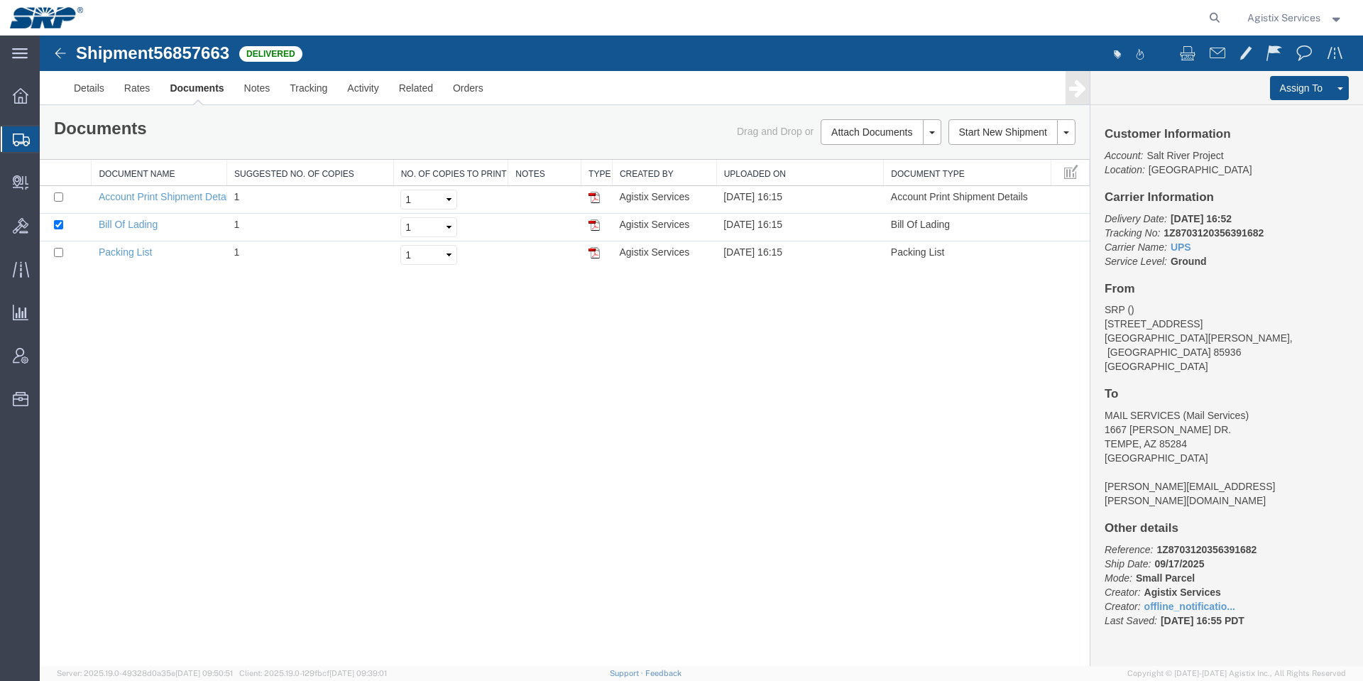
click at [201, 55] on span "56857663" at bounding box center [191, 52] width 76 height 19
copy span "56857663"
click at [146, 318] on div "Shipment 56857663 3 of 3 Delivered Details Rates Documents Notes Tracking Activ…" at bounding box center [702, 351] width 1324 height 631
click at [186, 101] on link "Documents" at bounding box center [197, 88] width 74 height 34
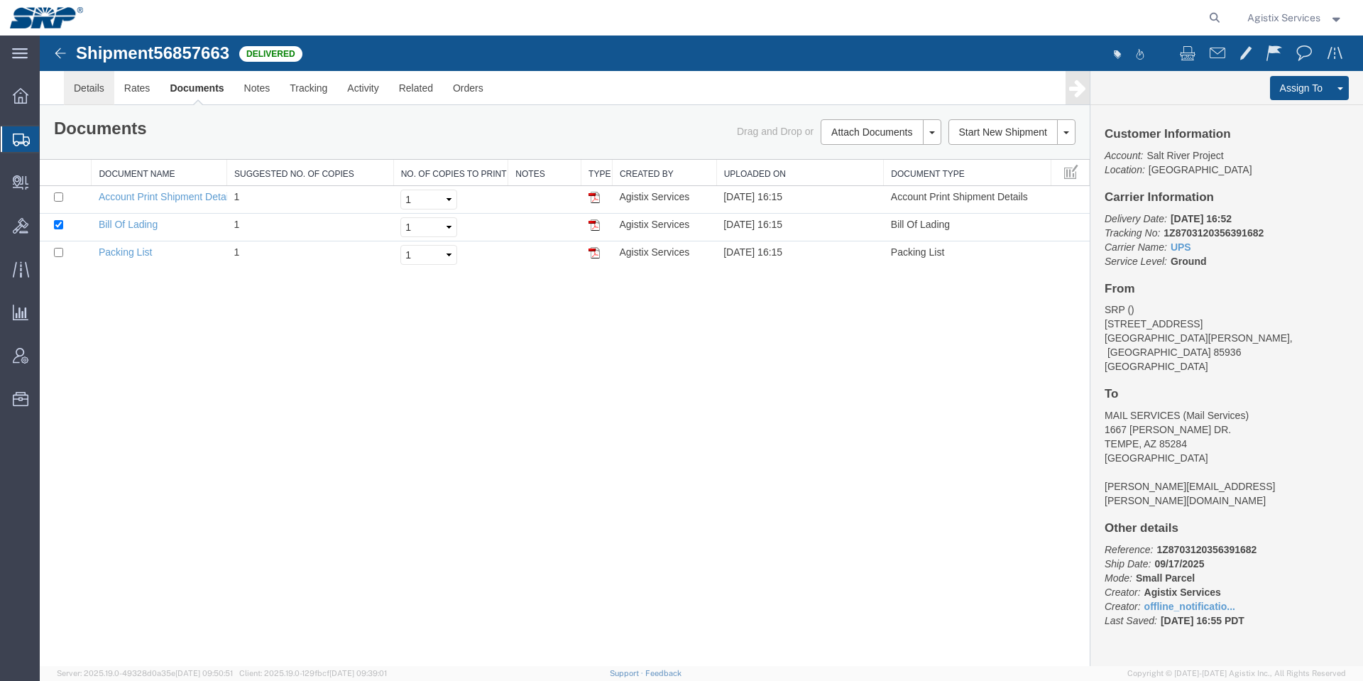
click at [88, 89] on link "Details" at bounding box center [89, 88] width 50 height 34
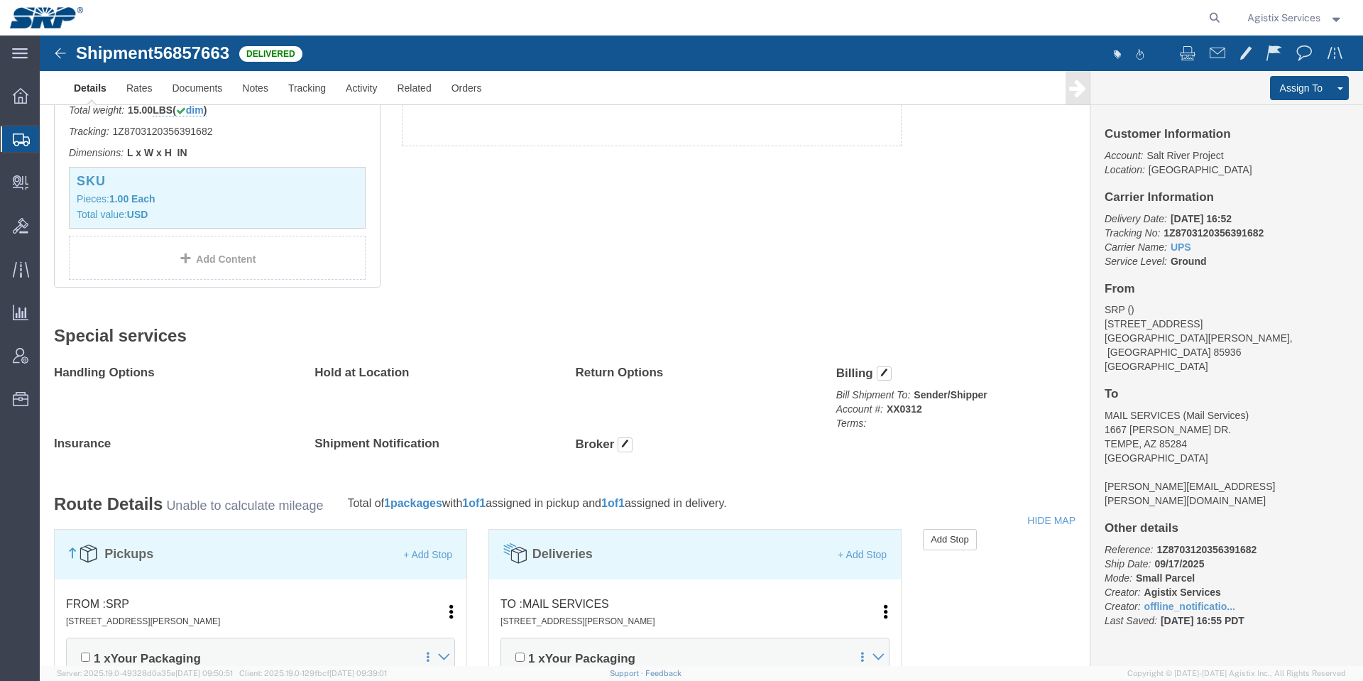
scroll to position [639, 0]
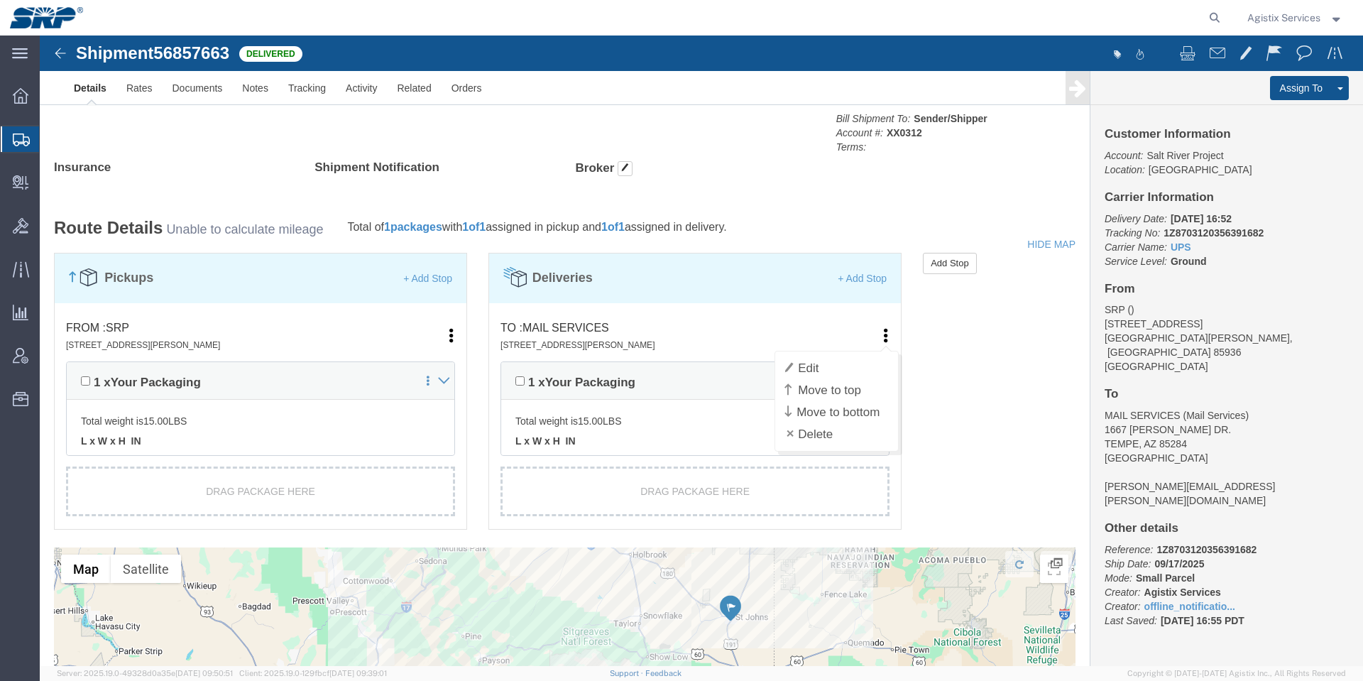
click ul "Edit Move to top Move to bottom Delete"
click link "Edit"
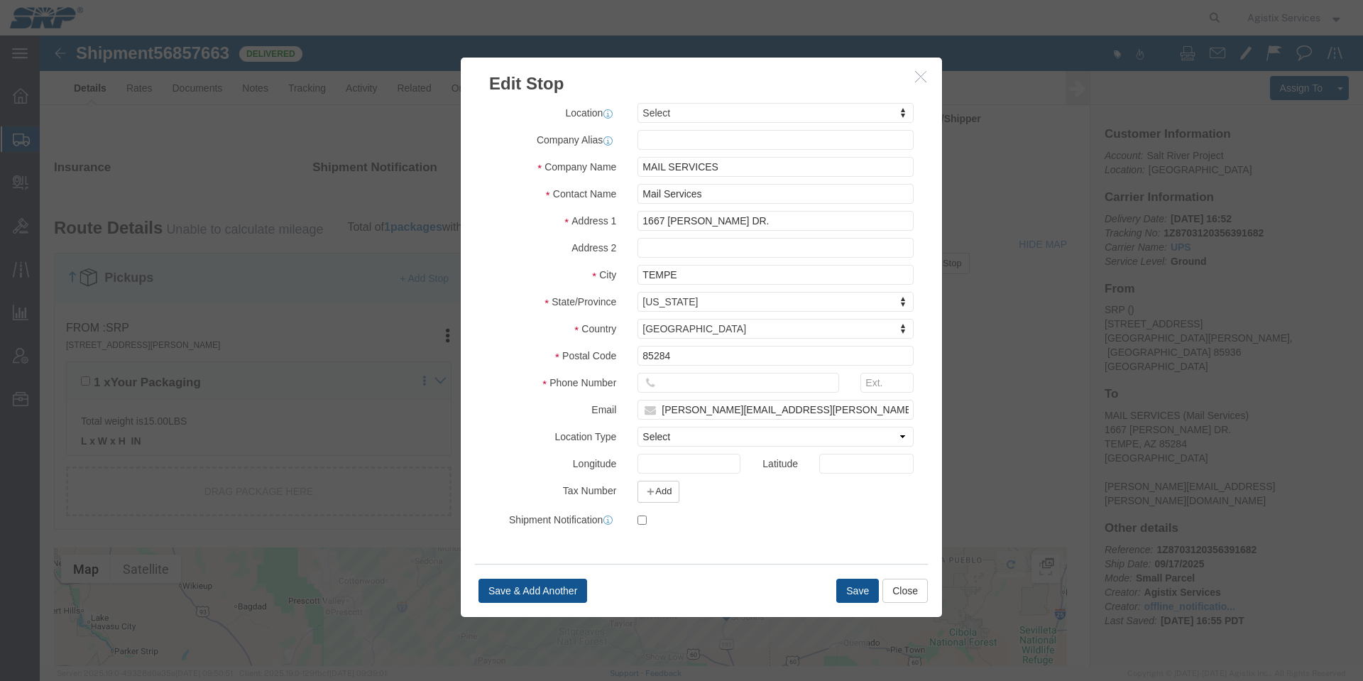
click div
click input "greg.vasile@srpnet.com"
click button "Save"
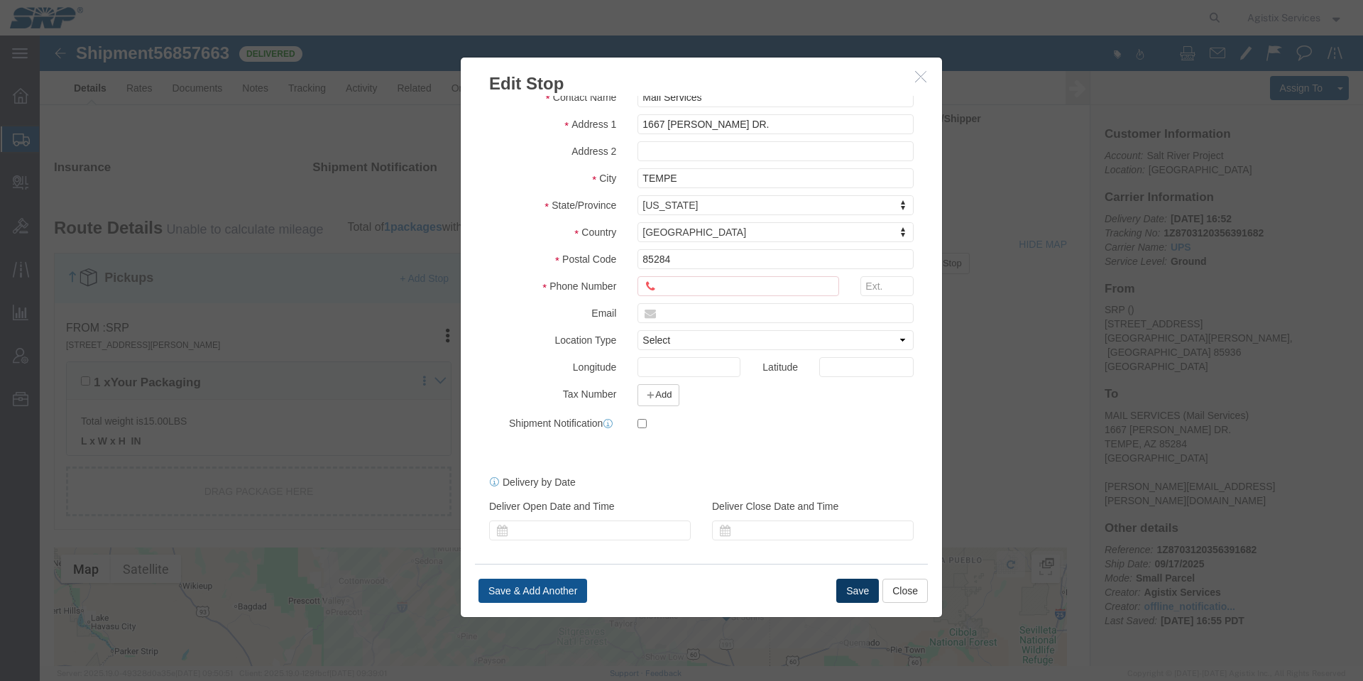
scroll to position [136, 0]
click input "Phone Number : This field is required."
drag, startPoint x: 687, startPoint y: 253, endPoint x: 548, endPoint y: 249, distance: 139.2
click div "Phone Number 6"
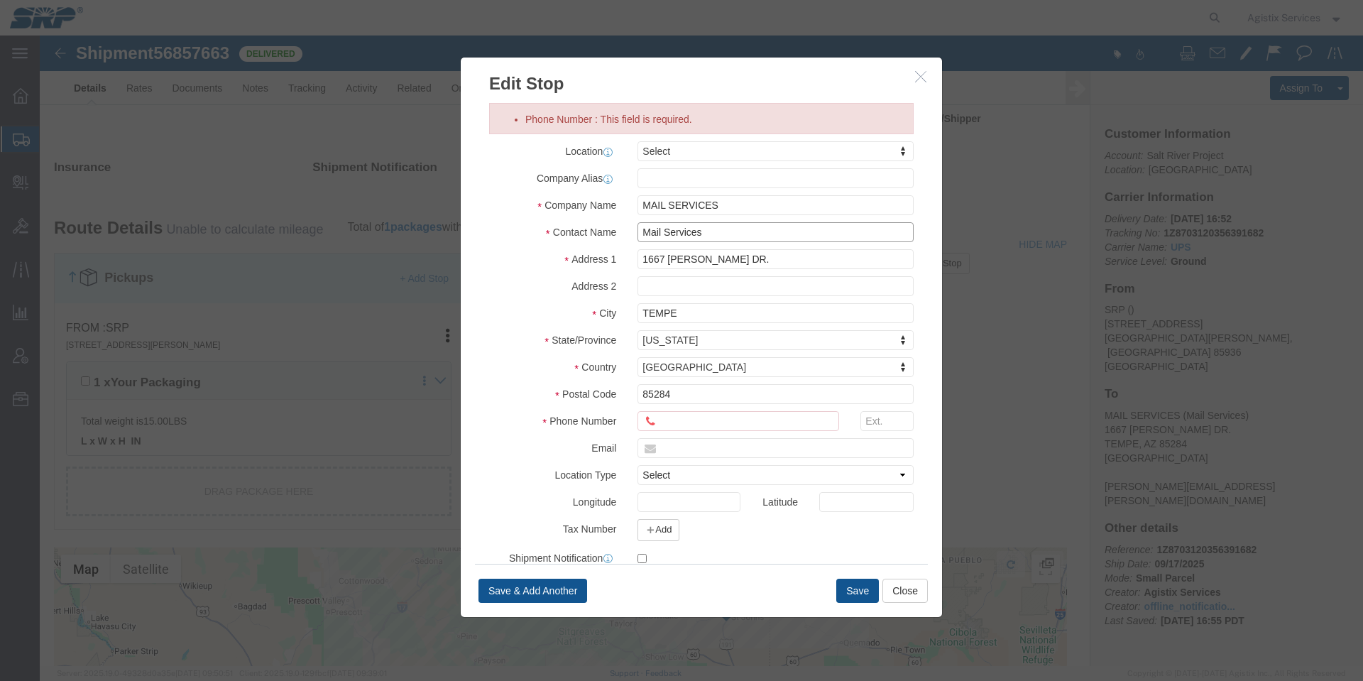
click input "Mail Services"
click button "Save"
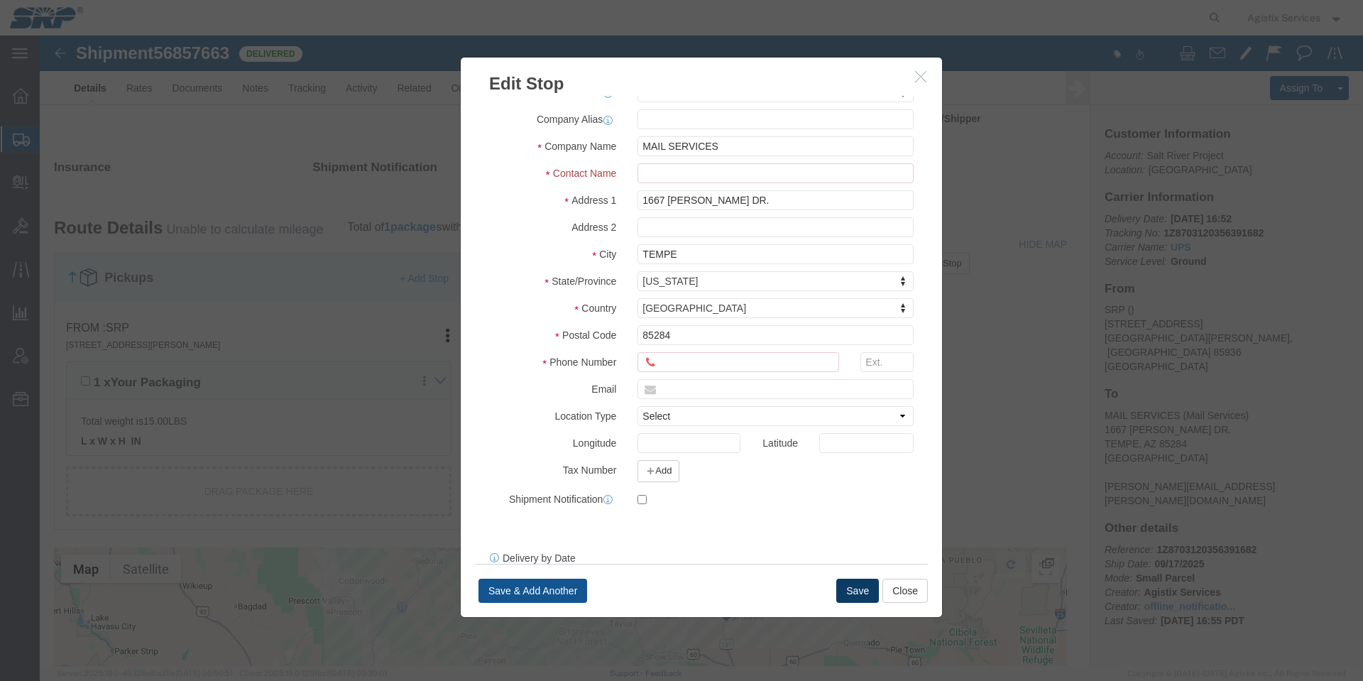
scroll to position [152, 0]
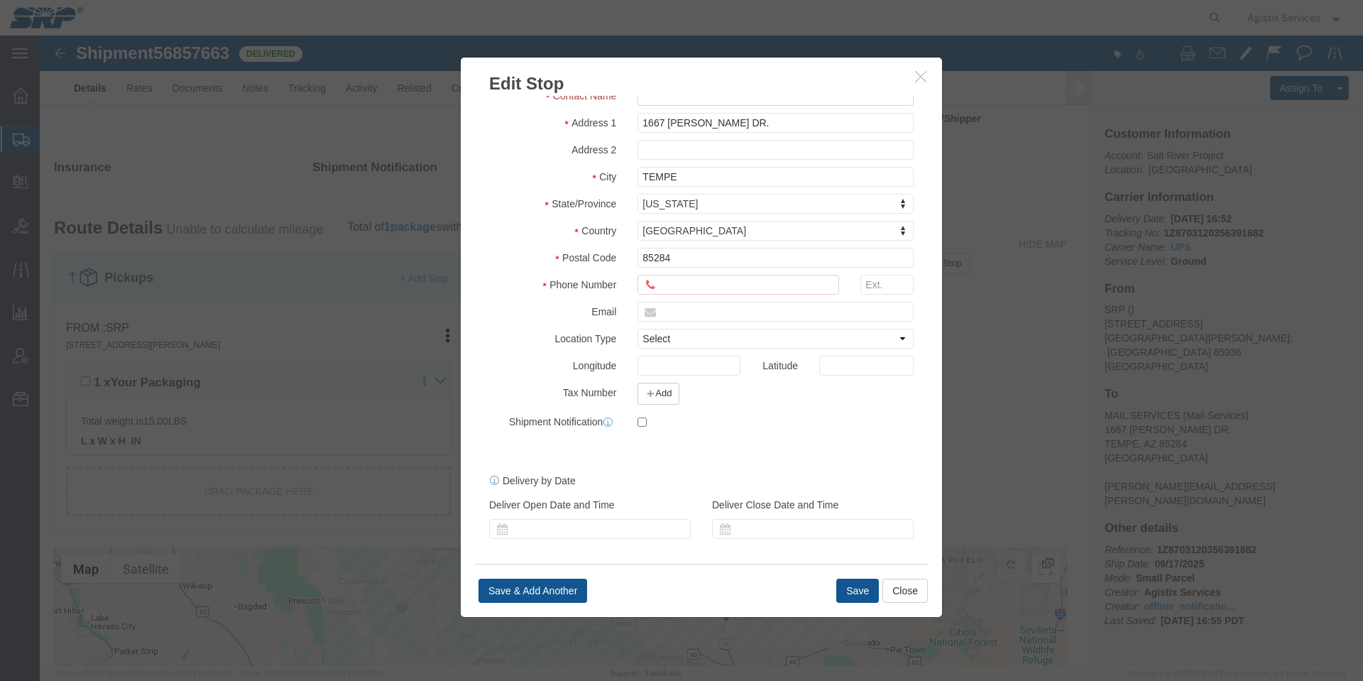
click button "button"
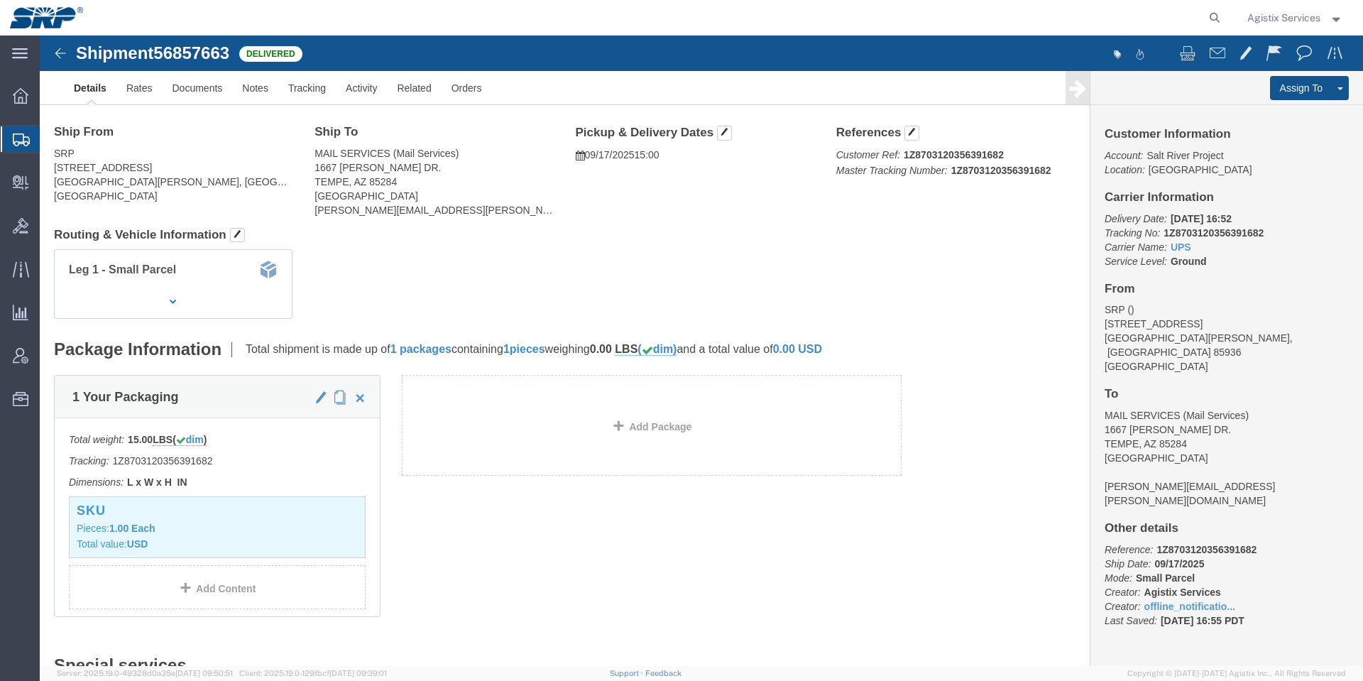
scroll to position [0, 0]
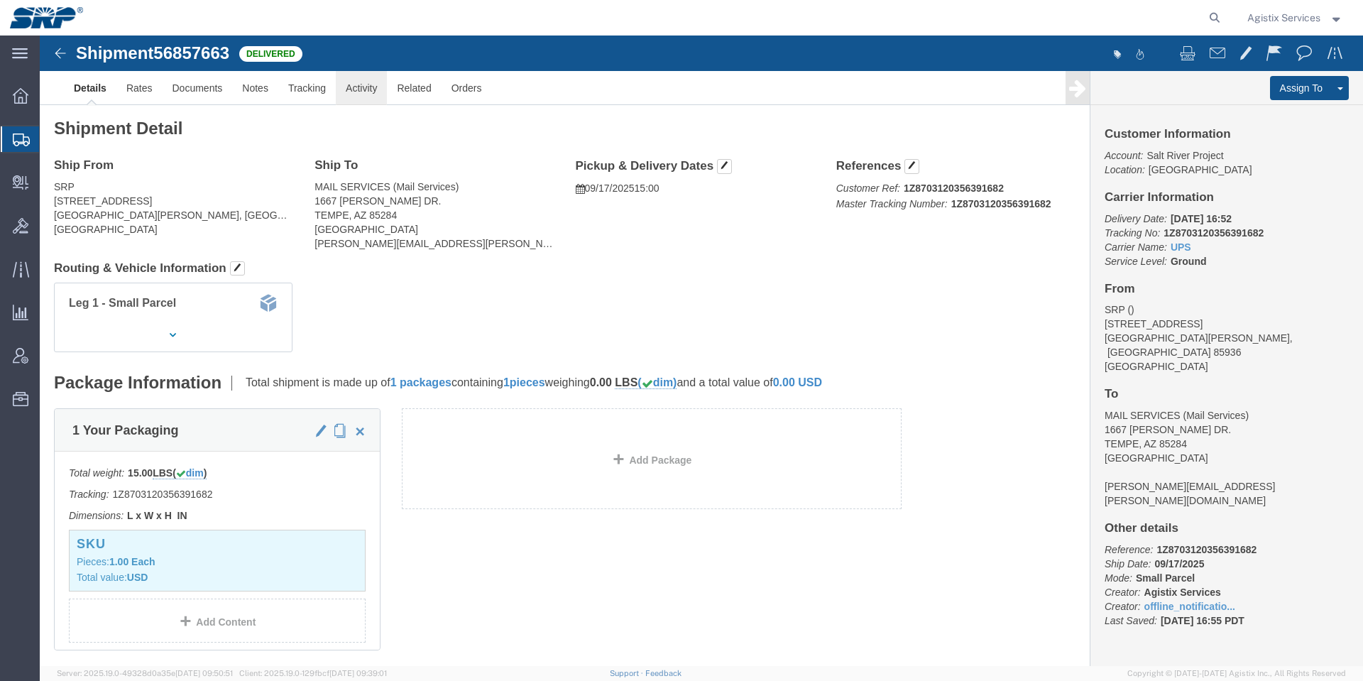
click link "Activity"
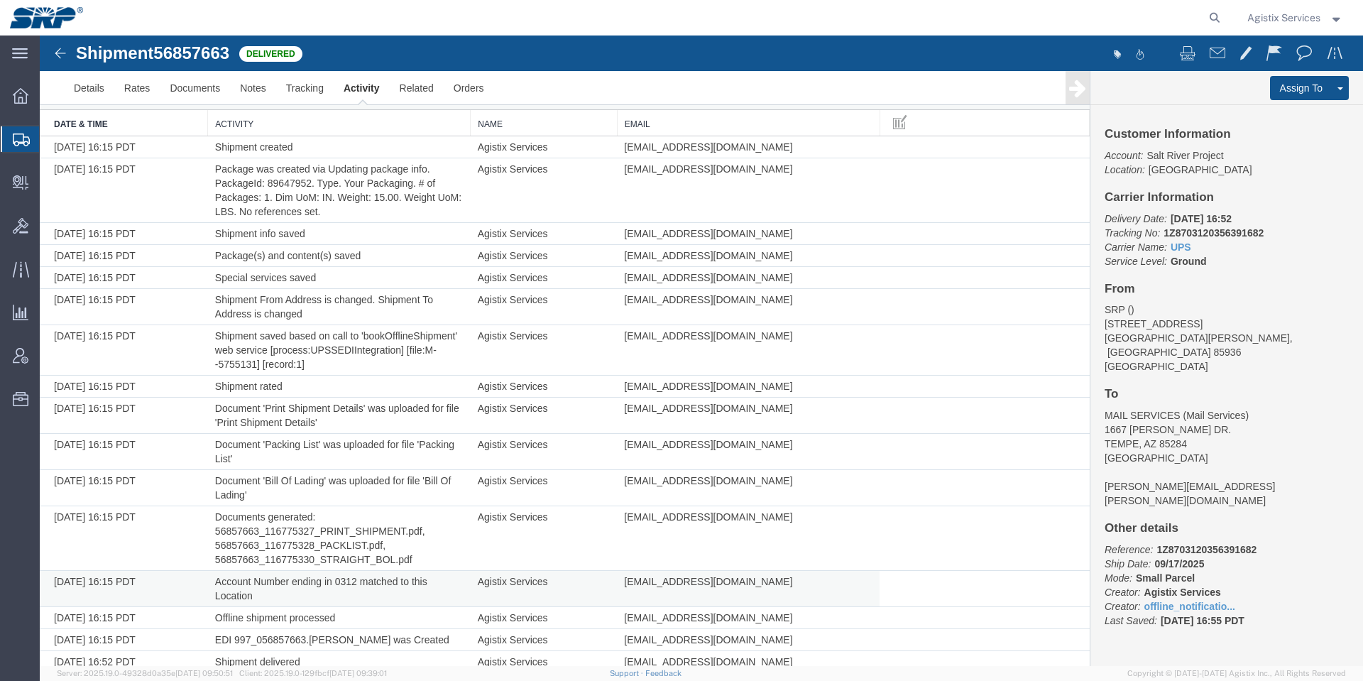
scroll to position [17, 0]
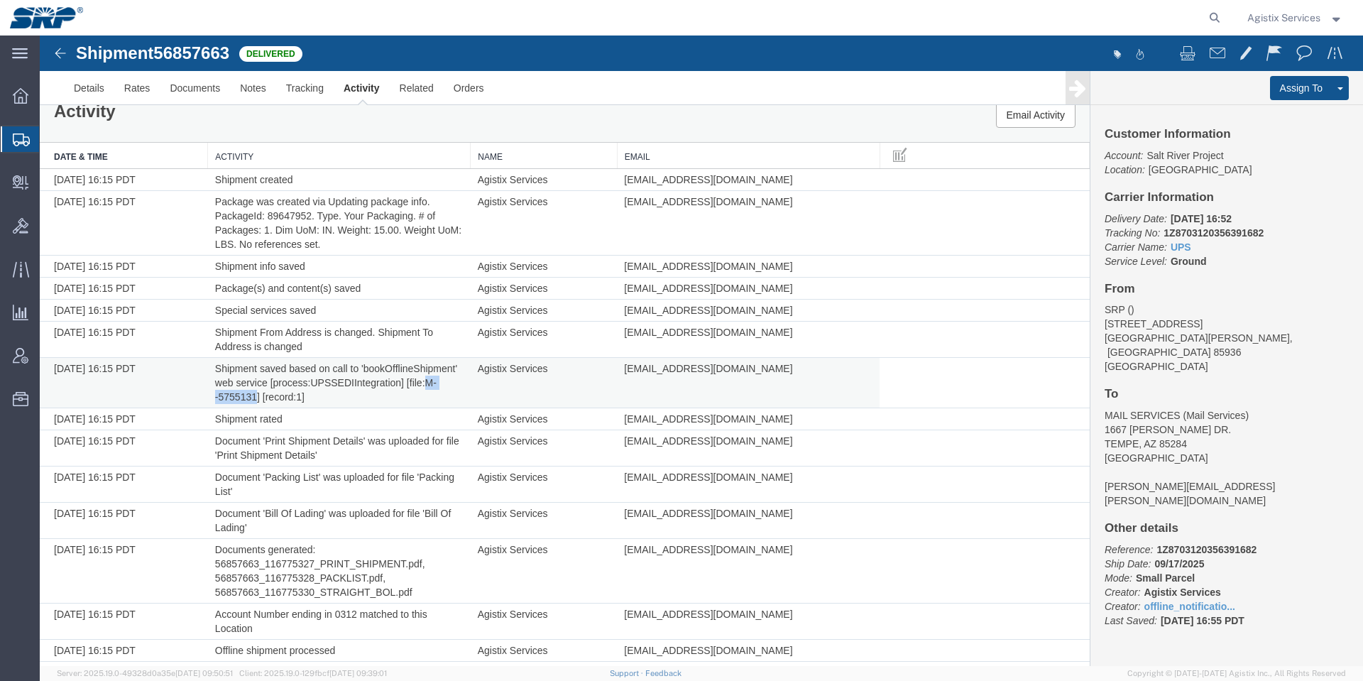
drag, startPoint x: 425, startPoint y: 383, endPoint x: 257, endPoint y: 395, distance: 168.0
click at [257, 395] on td "Shipment saved based on call to 'bookOfflineShipment' web service [process:UPSS…" at bounding box center [339, 383] width 263 height 50
copy td "M--5755131"
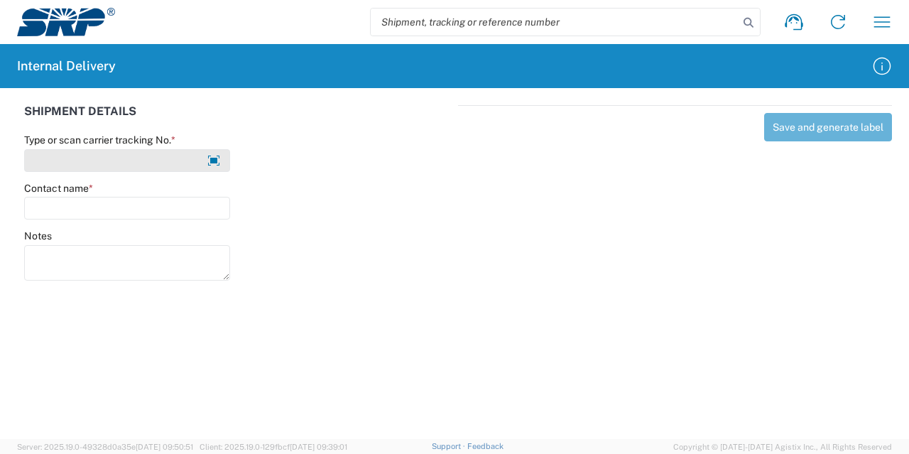
click at [168, 155] on input "Type or scan carrier tracking No. *" at bounding box center [127, 160] width 206 height 23
type input "1Z8703120356391682"
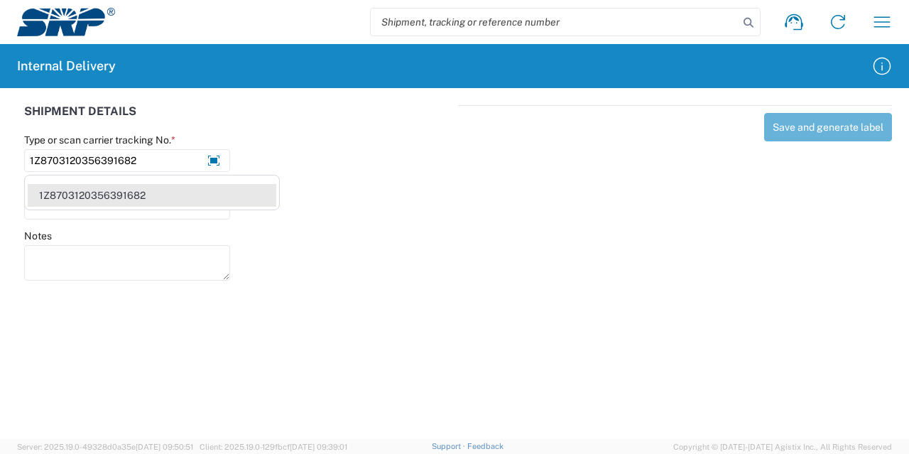
click at [164, 187] on div "1Z8703120356391682" at bounding box center [152, 195] width 249 height 23
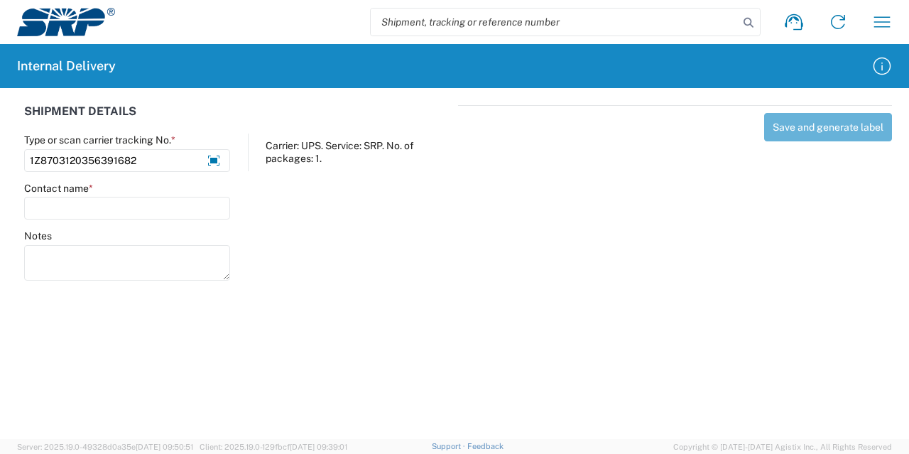
click at [203, 219] on agx-form-control-wrapper-v2 "Contact name *" at bounding box center [127, 206] width 221 height 48
click at [203, 214] on input "Contact name *" at bounding box center [127, 208] width 206 height 23
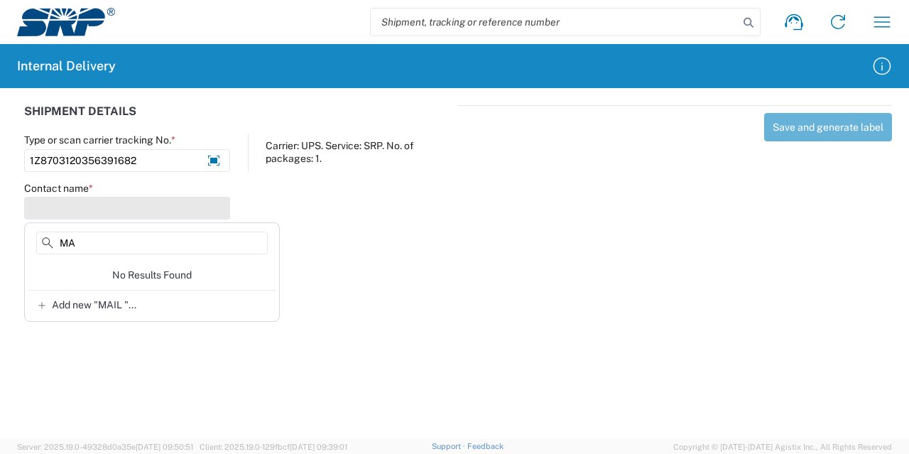
type input "M"
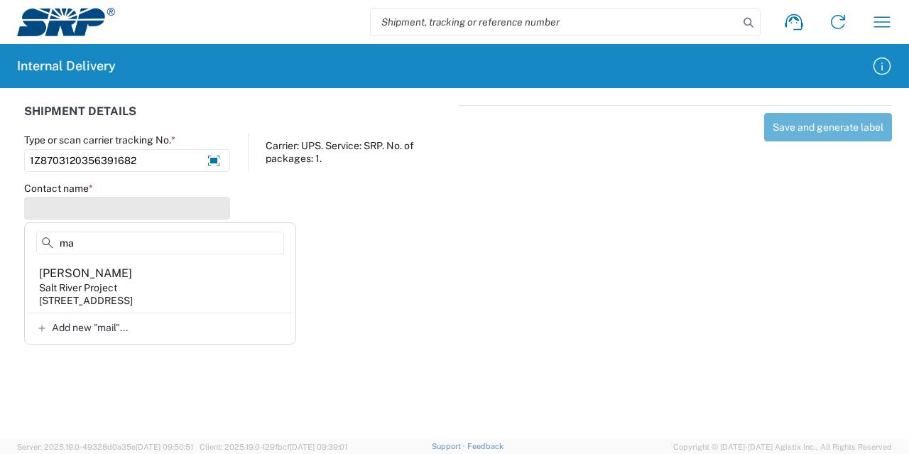
type input "m"
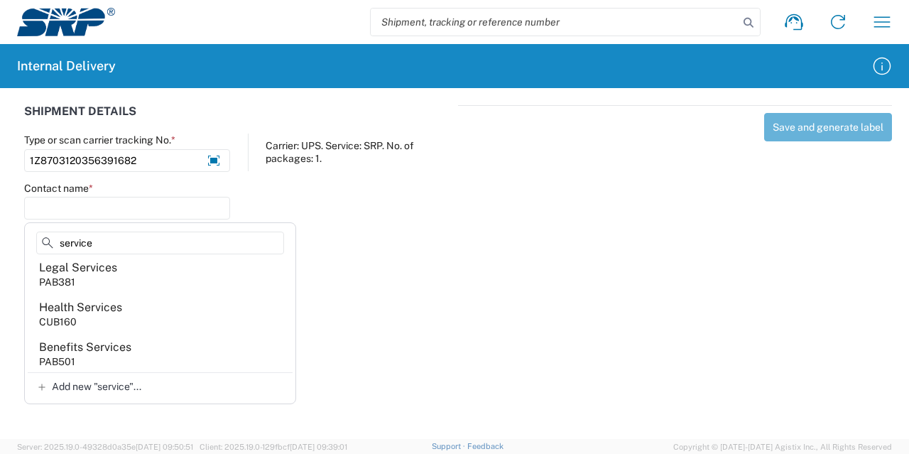
scroll to position [285, 0]
type input "service"
click at [287, 190] on div at bounding box center [348, 201] width 221 height 38
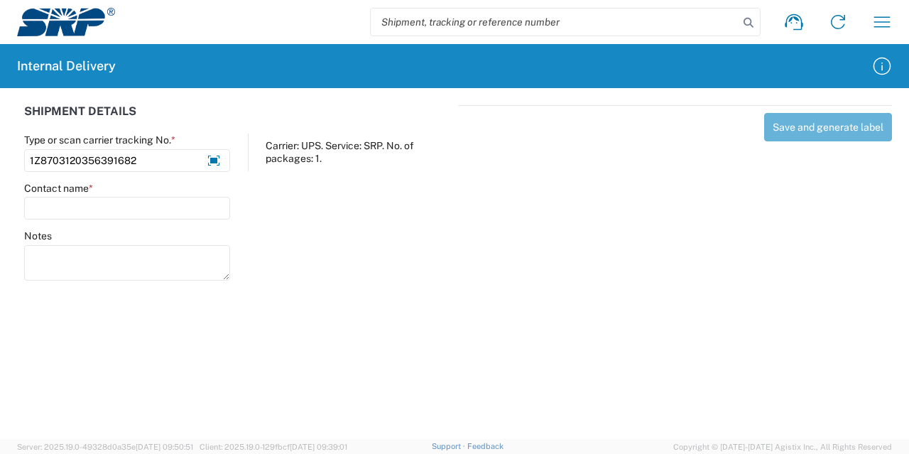
click at [175, 191] on div "Contact name *" at bounding box center [127, 188] width 206 height 13
click at [174, 202] on input "Contact name *" at bounding box center [127, 208] width 206 height 23
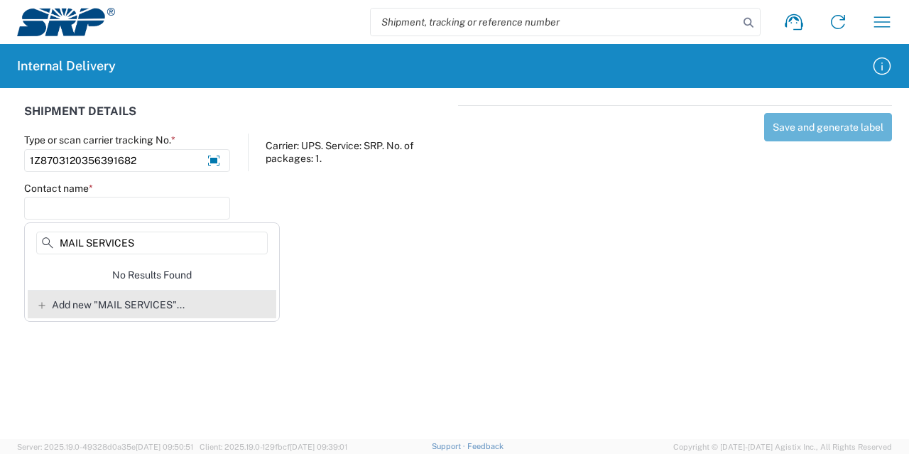
type input "MAIL SERVICES"
click at [139, 297] on div "Add new "MAIL SERVICES"..." at bounding box center [152, 304] width 249 height 28
type input "MAIL SERVICES"
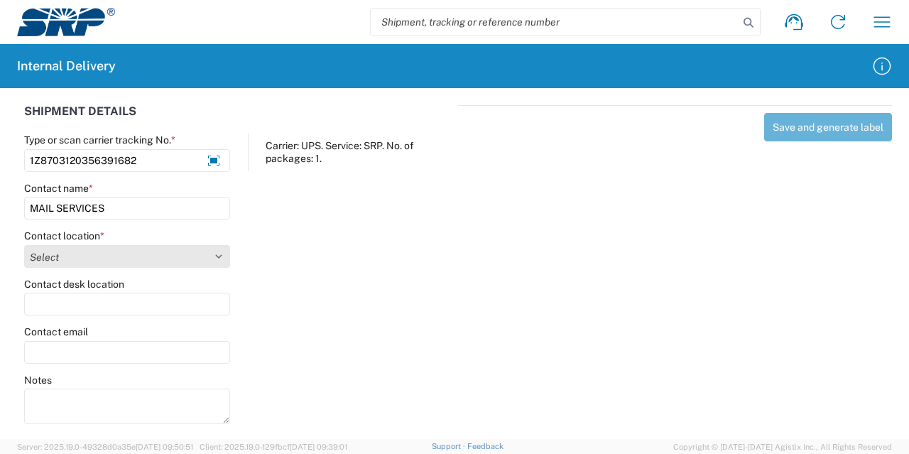
click at [133, 258] on select "Select 16th Street Facility 27th St Facility Agua Fria Generating Station Cooli…" at bounding box center [127, 256] width 206 height 23
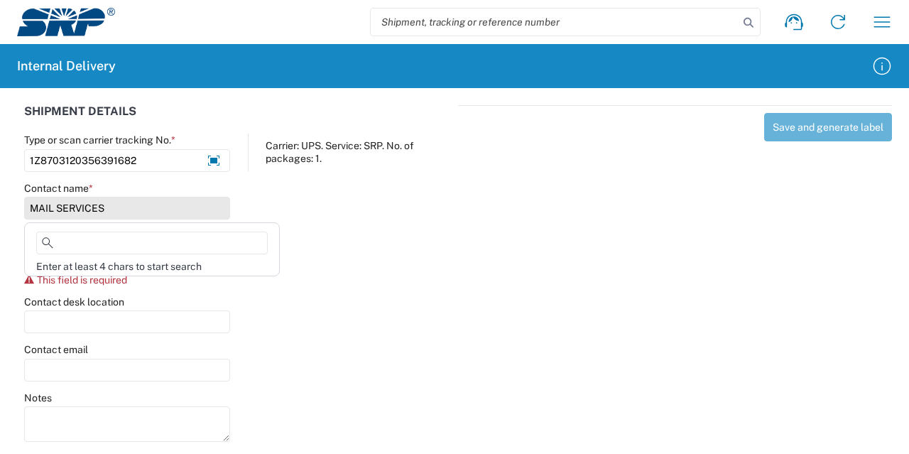
click at [153, 209] on input "MAIL SERVICES" at bounding box center [127, 208] width 206 height 23
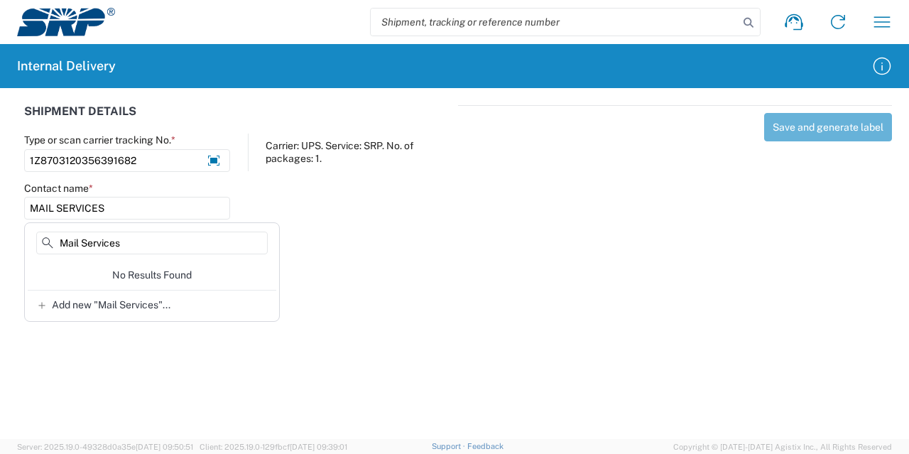
type input "Mail Services"
click at [373, 221] on div "Contact name * MAIL SERVICES" at bounding box center [238, 206] width 442 height 48
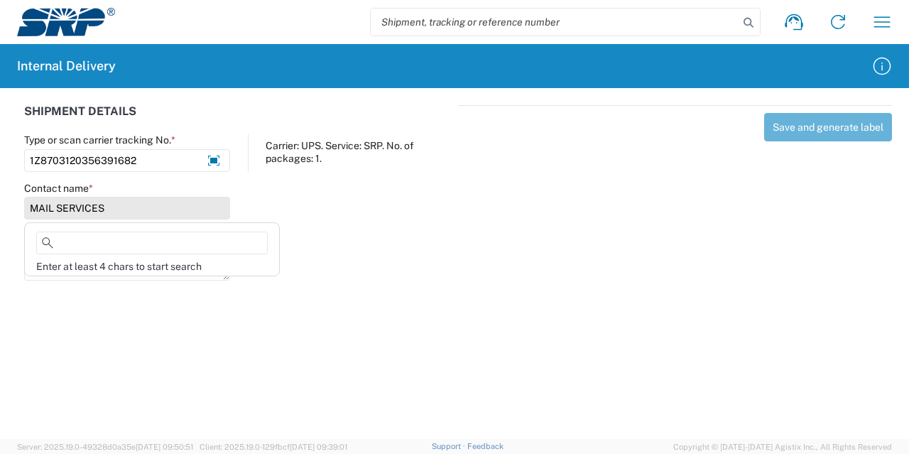
click at [162, 209] on input "MAIL SERVICES" at bounding box center [127, 208] width 206 height 23
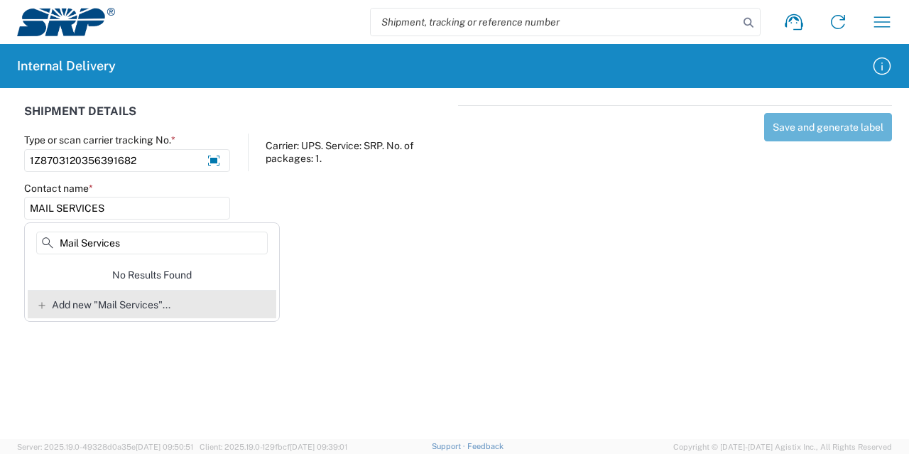
type input "Mail Services"
click at [122, 307] on span "Add new "Mail Services"..." at bounding box center [111, 304] width 119 height 13
type input "Mail Services"
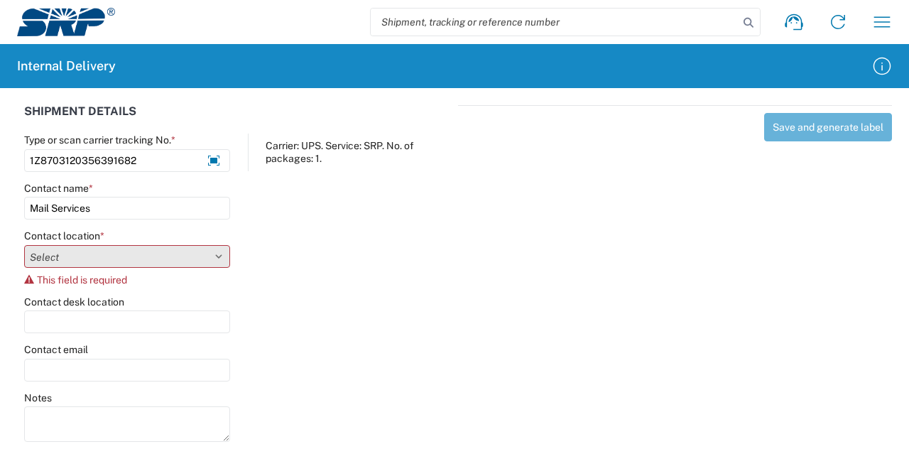
click at [146, 250] on select "Select 16th Street Facility 27th St Facility Agua Fria Generating Station Cooli…" at bounding box center [127, 256] width 206 height 23
select select "69071"
click at [24, 245] on select "Select 16th Street Facility 27th St Facility Agua Fria Generating Station Cooli…" at bounding box center [127, 256] width 206 height 23
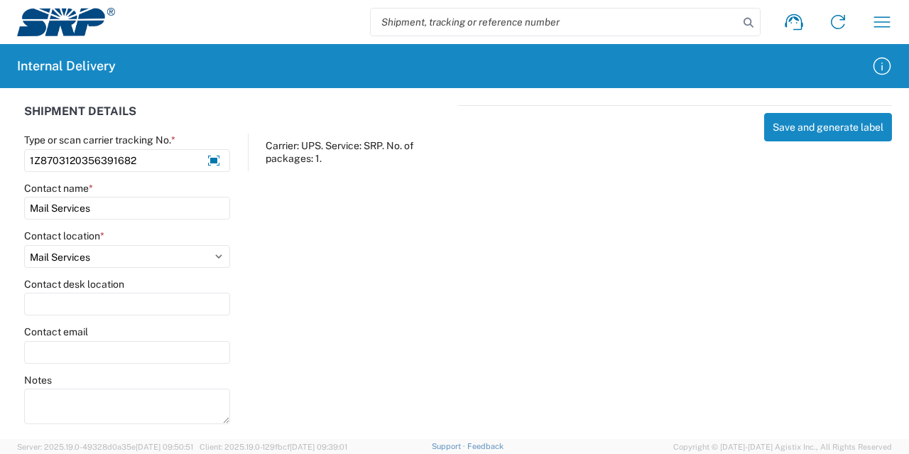
click at [324, 269] on div "Contact location * Select 16th Street Facility 27th St Facility Agua Fria Gener…" at bounding box center [238, 253] width 442 height 48
click at [776, 120] on button "Save and generate label" at bounding box center [828, 127] width 128 height 28
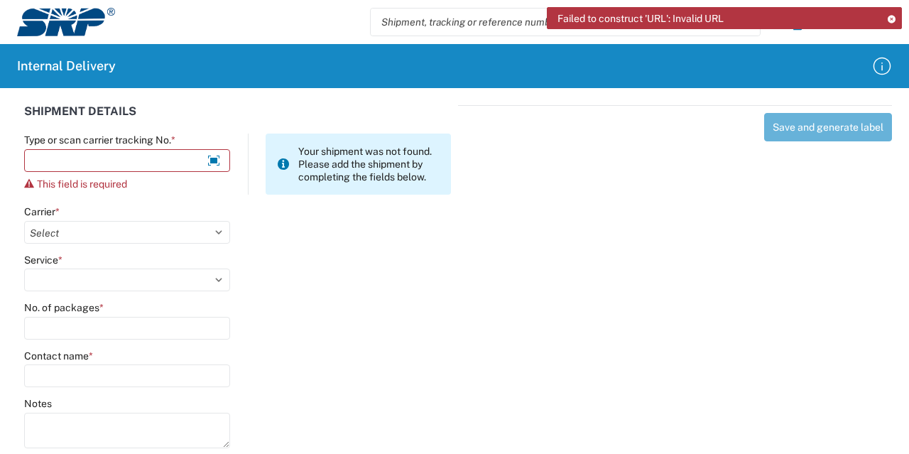
click at [890, 80] on agx-form-header "Internal Delivery" at bounding box center [454, 66] width 909 height 44
click at [886, 21] on div "Failed to construct 'URL': Invalid URL" at bounding box center [724, 18] width 355 height 22
click at [888, 20] on icon at bounding box center [891, 19] width 10 height 8
